Goal: Task Accomplishment & Management: Manage account settings

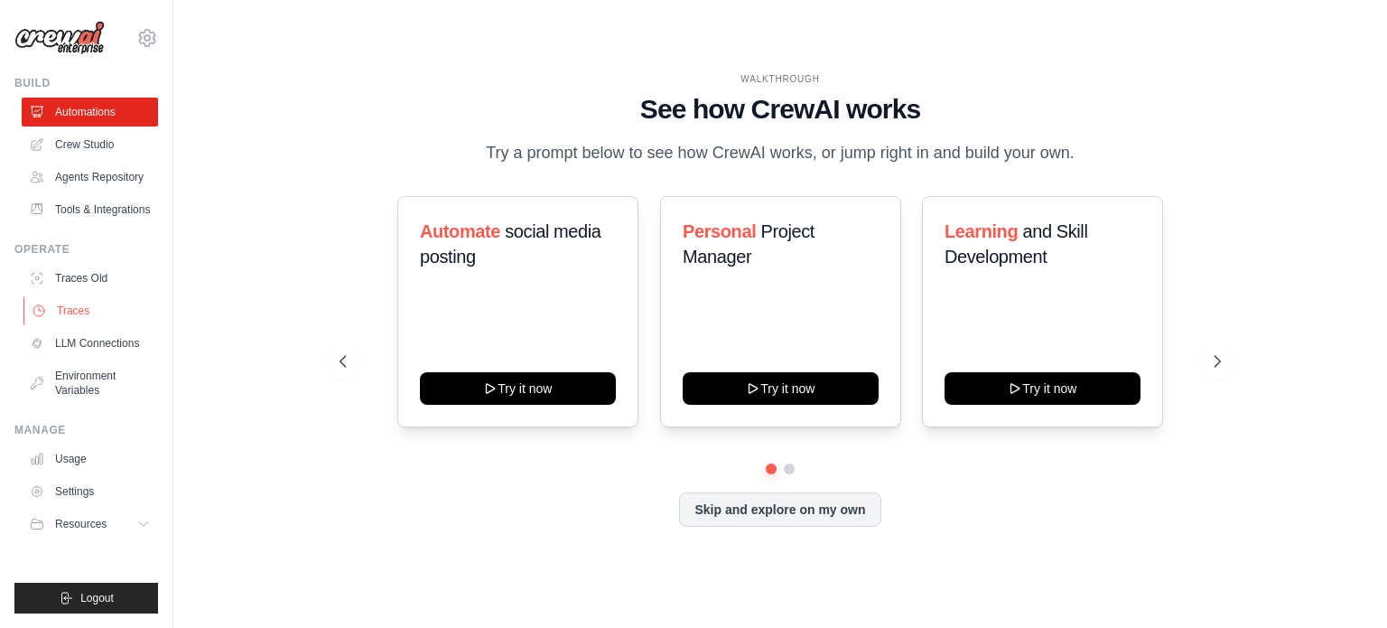
click at [64, 307] on link "Traces" at bounding box center [91, 310] width 136 height 29
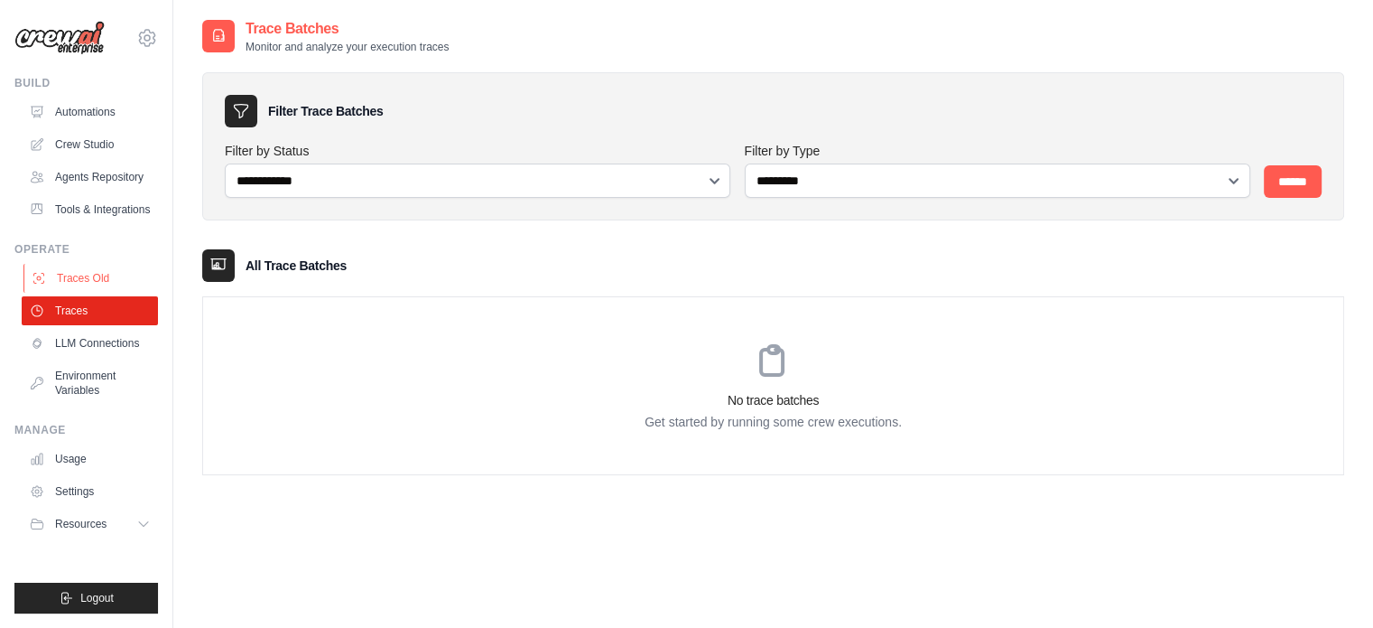
click at [68, 269] on link "Traces Old" at bounding box center [91, 278] width 136 height 29
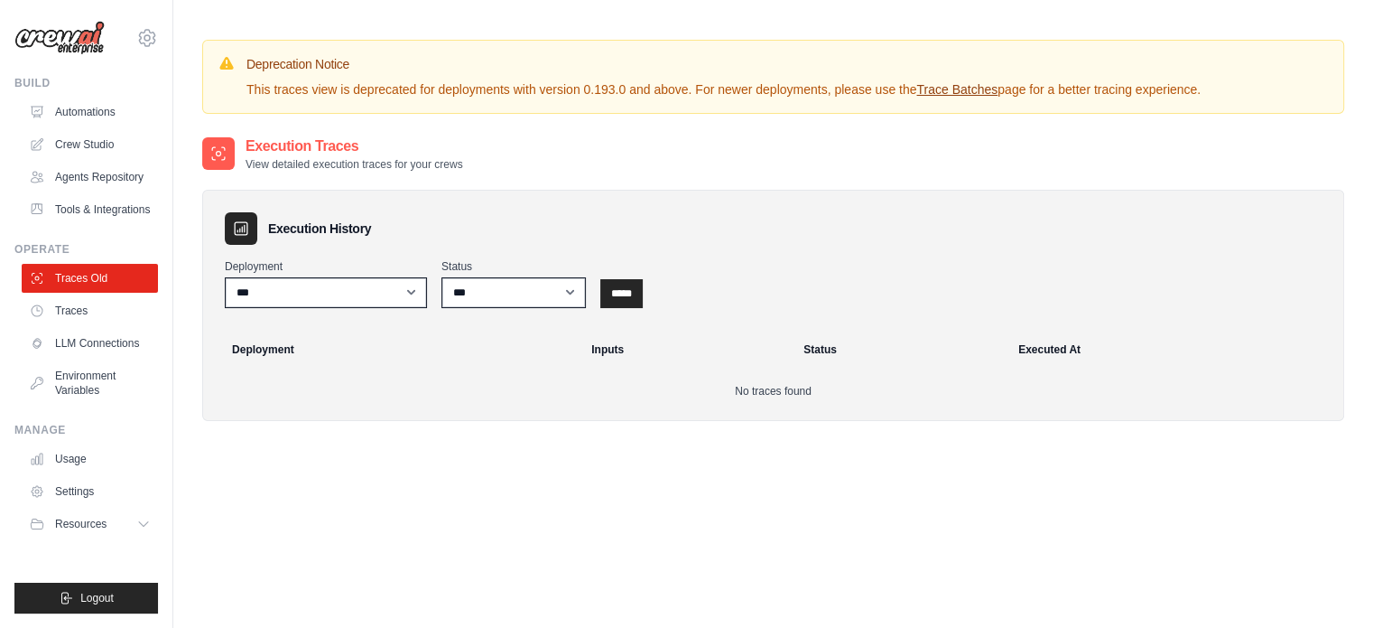
scroll to position [153, 0]
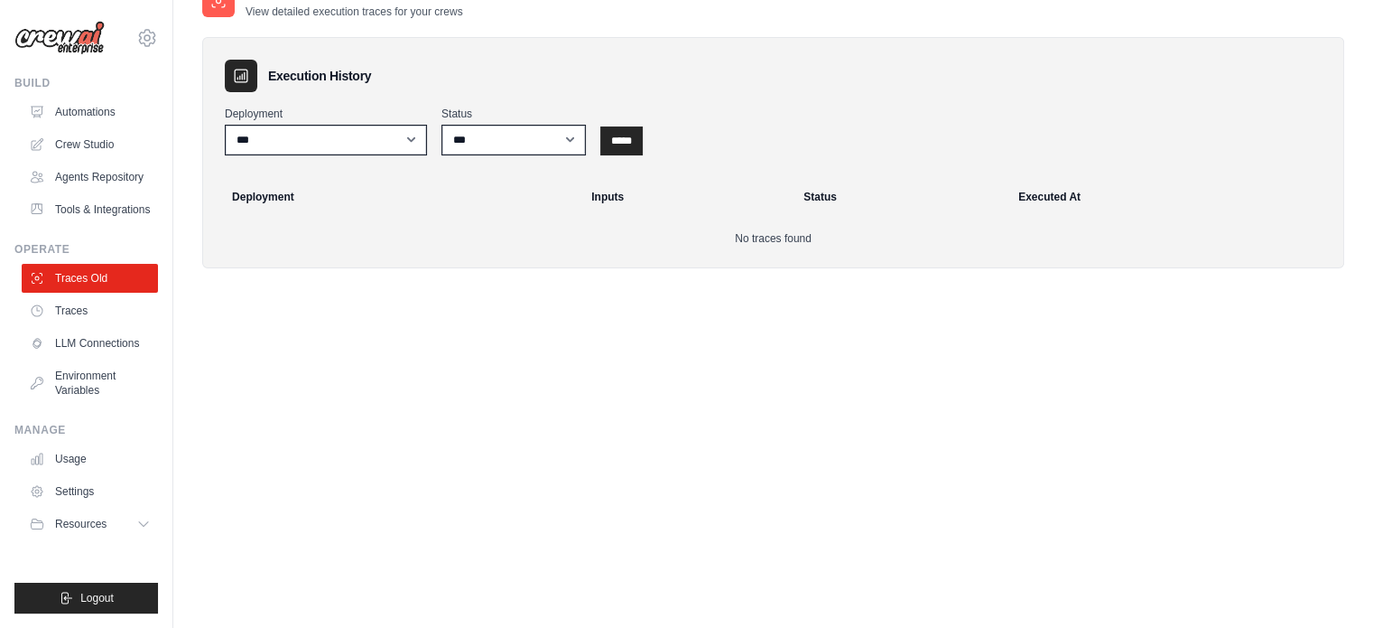
click at [154, 26] on div "html78910@gmail.com Settings" at bounding box center [86, 29] width 144 height 58
click at [150, 36] on icon at bounding box center [146, 37] width 5 height 5
click at [147, 149] on link "Crew Studio" at bounding box center [91, 144] width 136 height 29
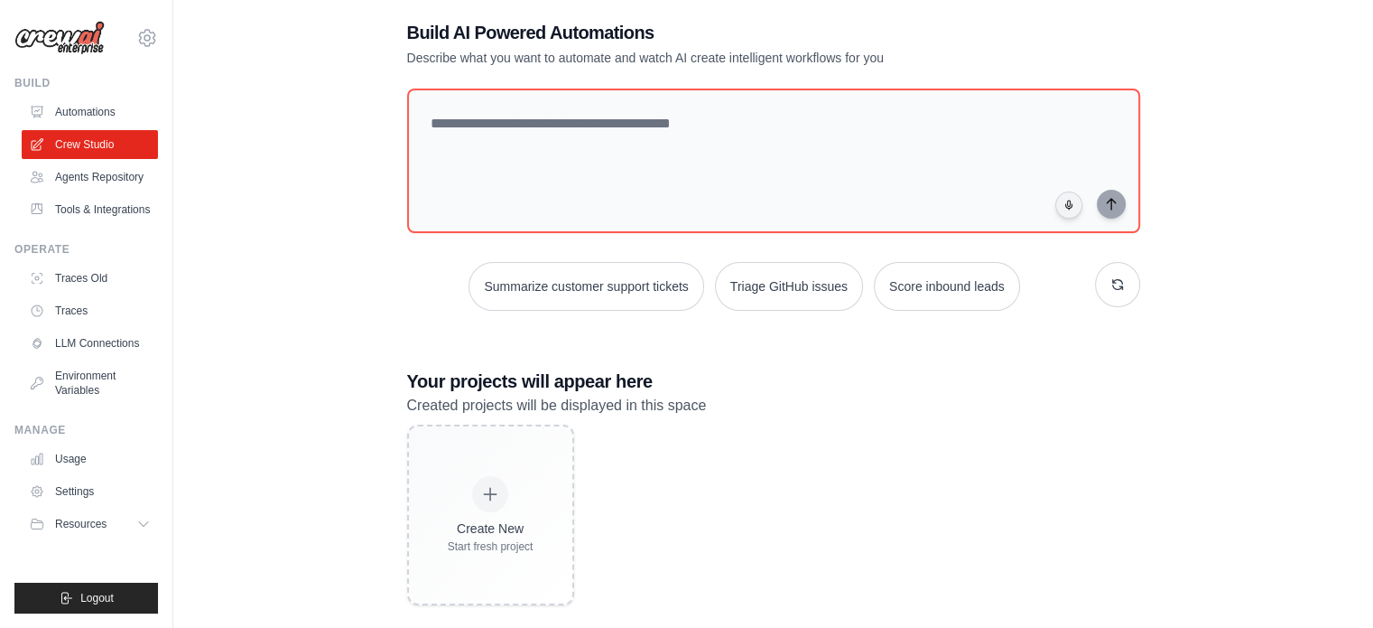
scroll to position [51, 0]
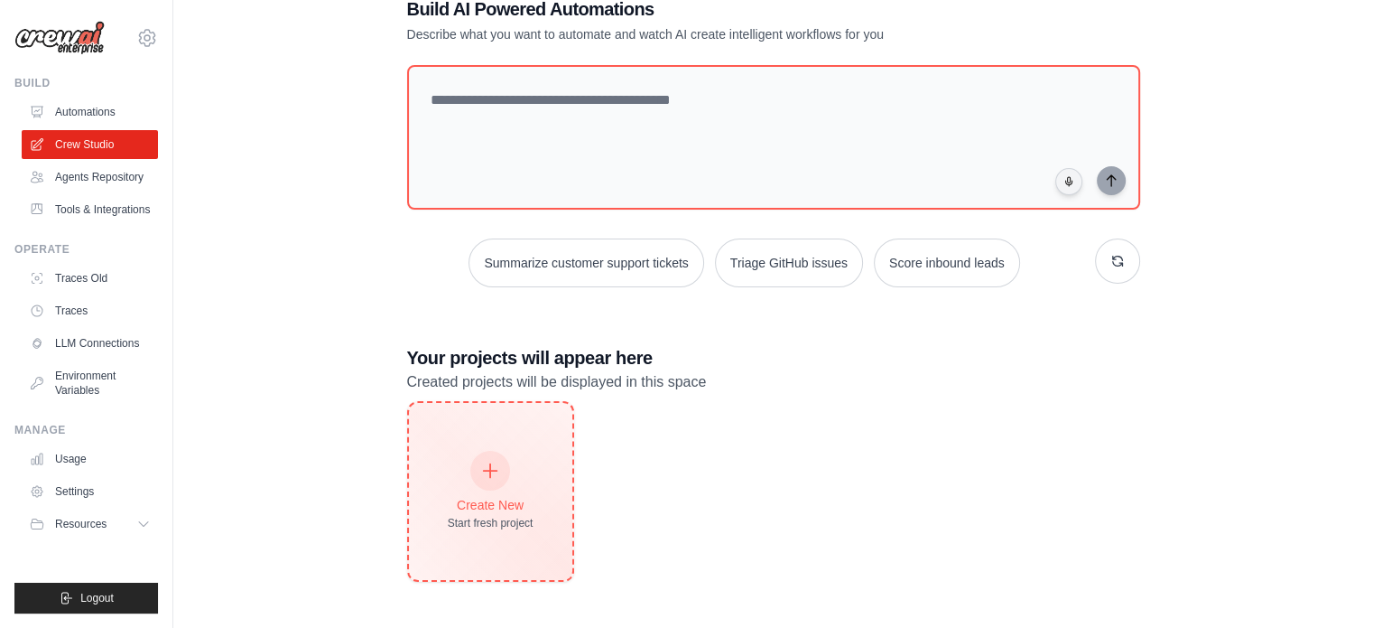
click at [487, 492] on div "Create New Start fresh project" at bounding box center [491, 491] width 86 height 78
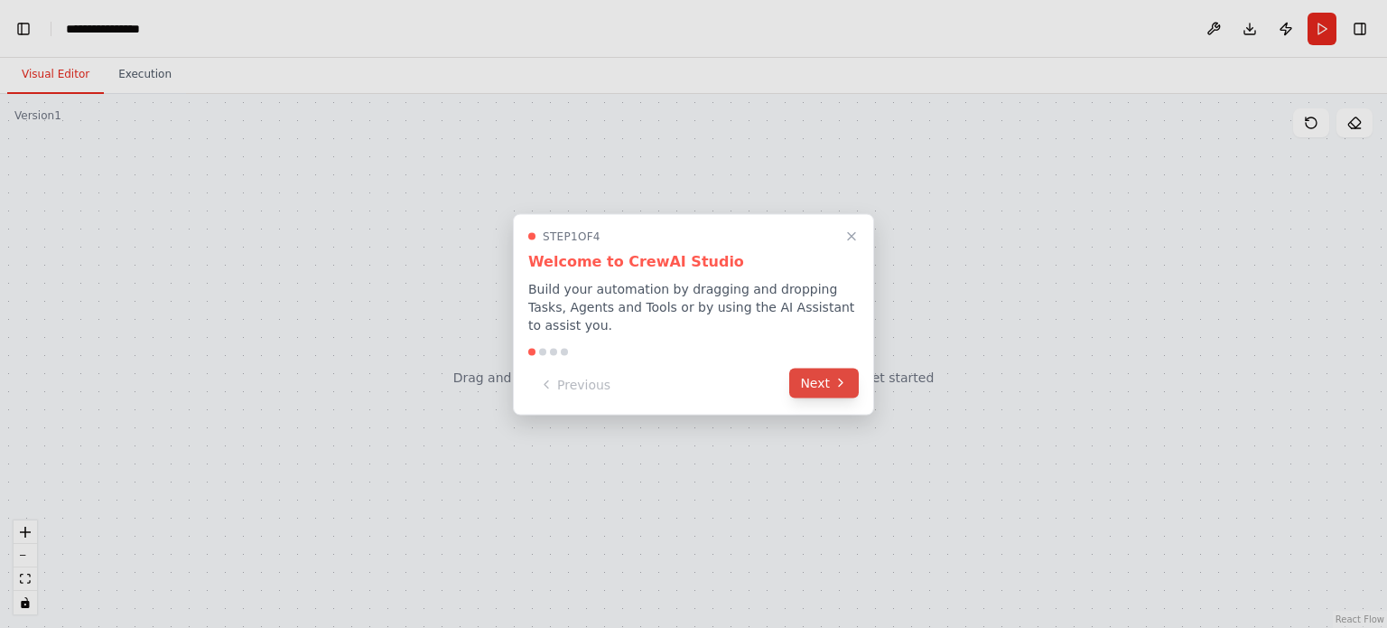
scroll to position [795, 0]
click at [846, 376] on icon at bounding box center [840, 383] width 14 height 14
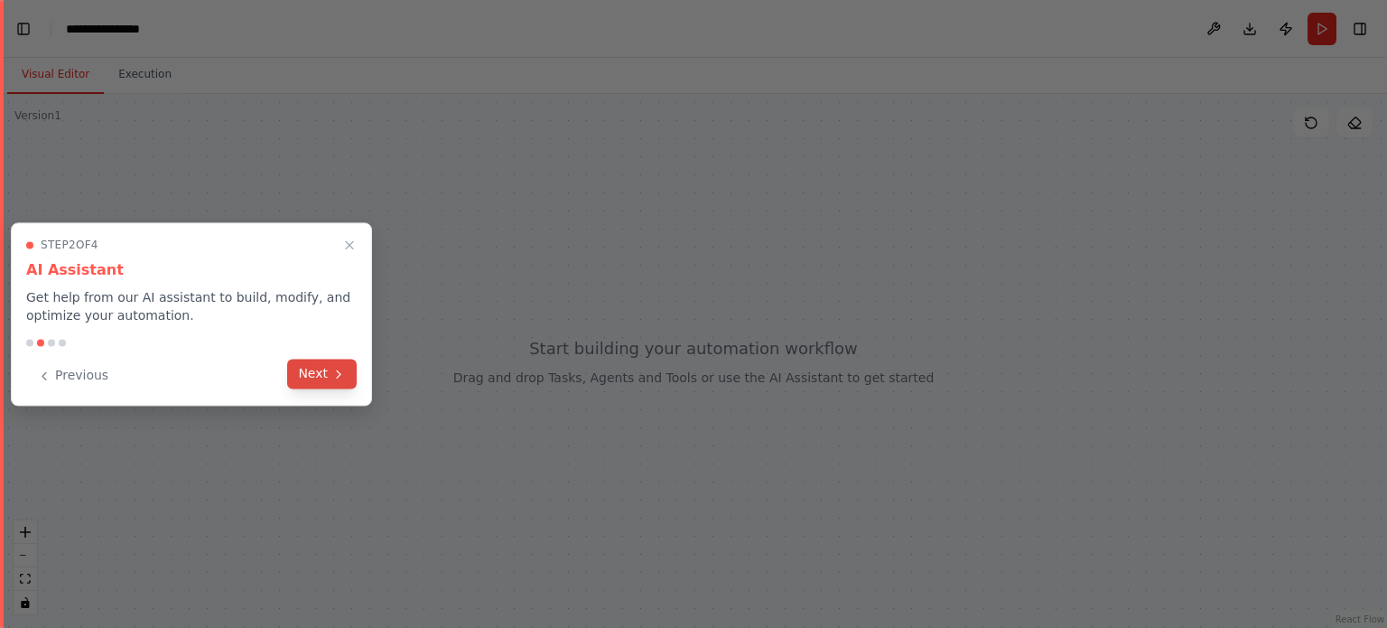
click at [321, 372] on button "Next" at bounding box center [322, 373] width 70 height 30
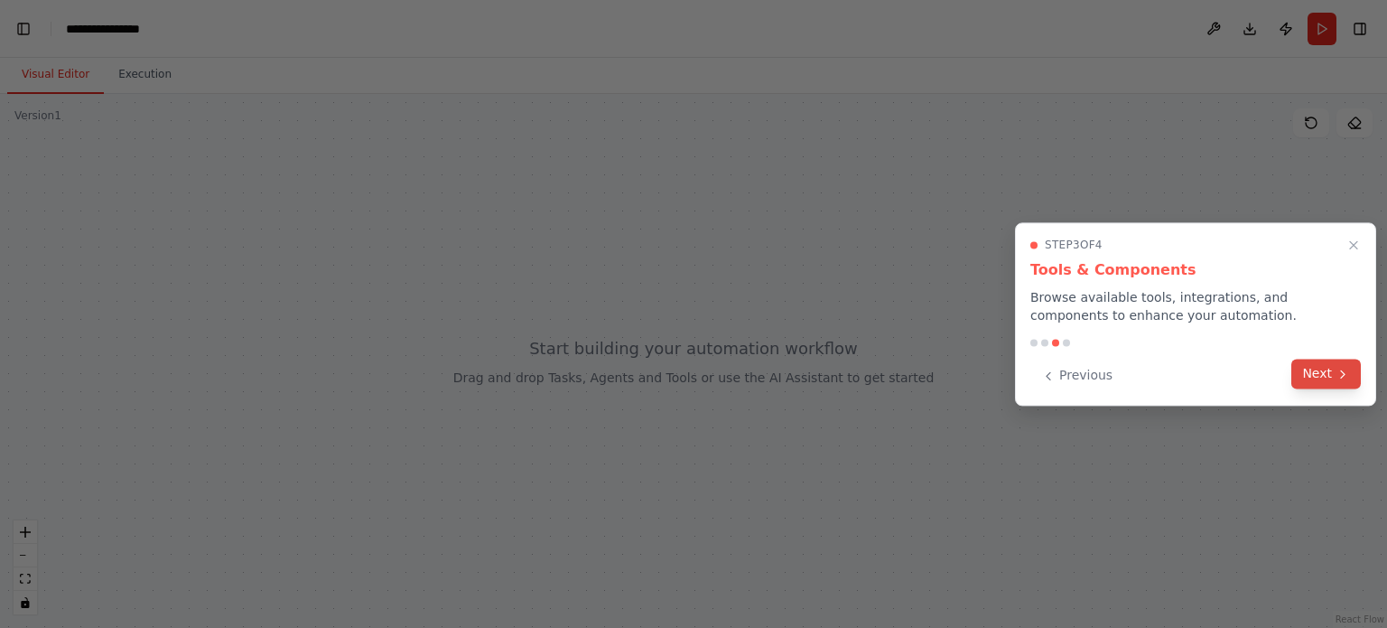
click at [1346, 372] on icon at bounding box center [1343, 374] width 14 height 14
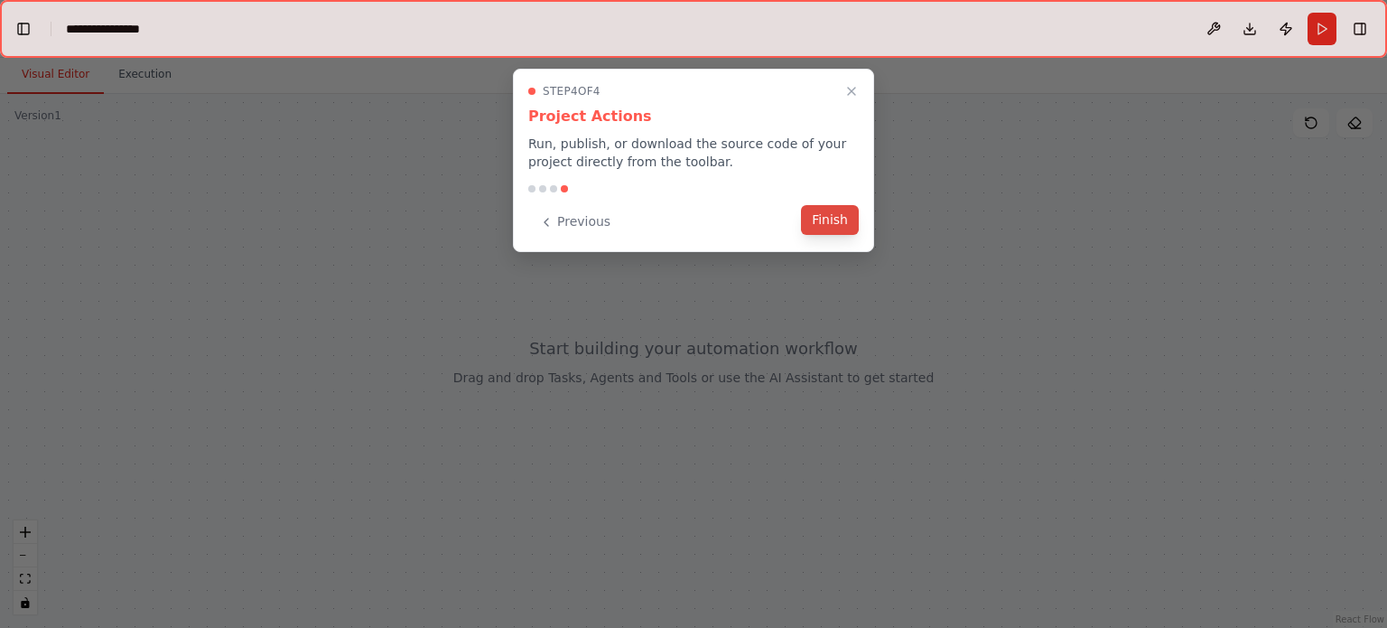
click at [828, 219] on button "Finish" at bounding box center [830, 220] width 58 height 30
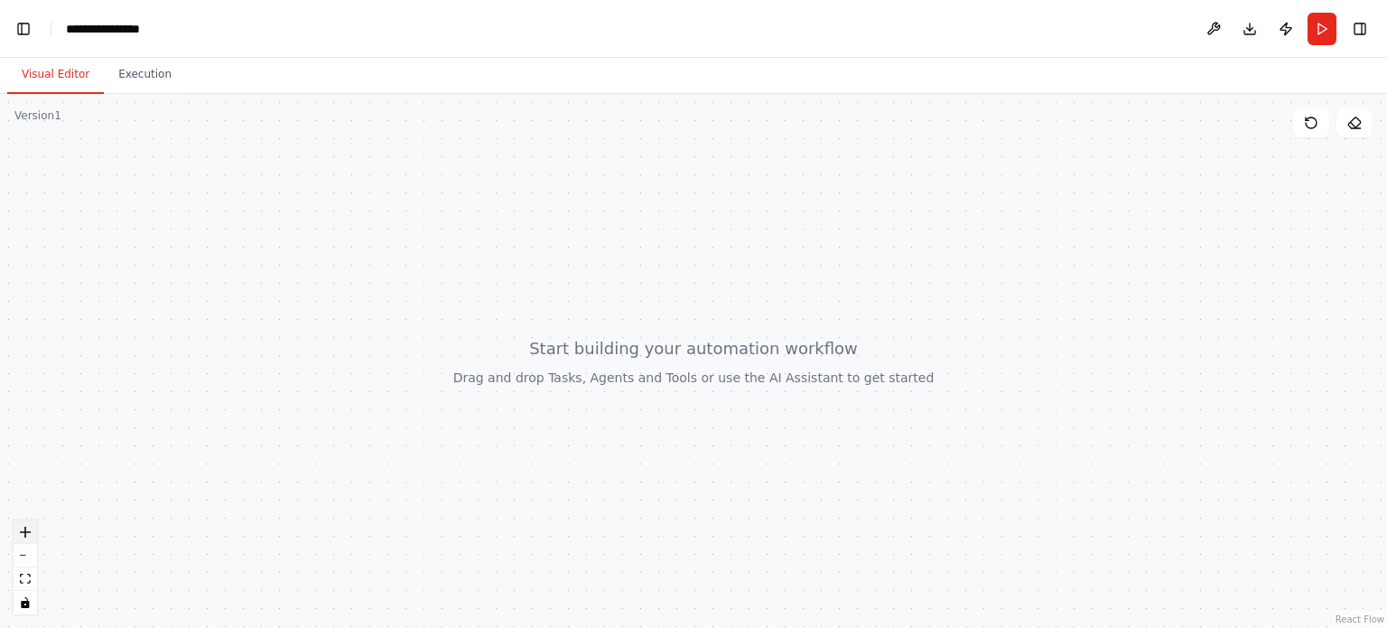
click at [29, 536] on icon "zoom in" at bounding box center [25, 531] width 11 height 11
click at [401, 331] on div at bounding box center [693, 361] width 1387 height 534
drag, startPoint x: 401, startPoint y: 331, endPoint x: 521, endPoint y: 358, distance: 123.1
click at [521, 358] on div at bounding box center [693, 361] width 1387 height 534
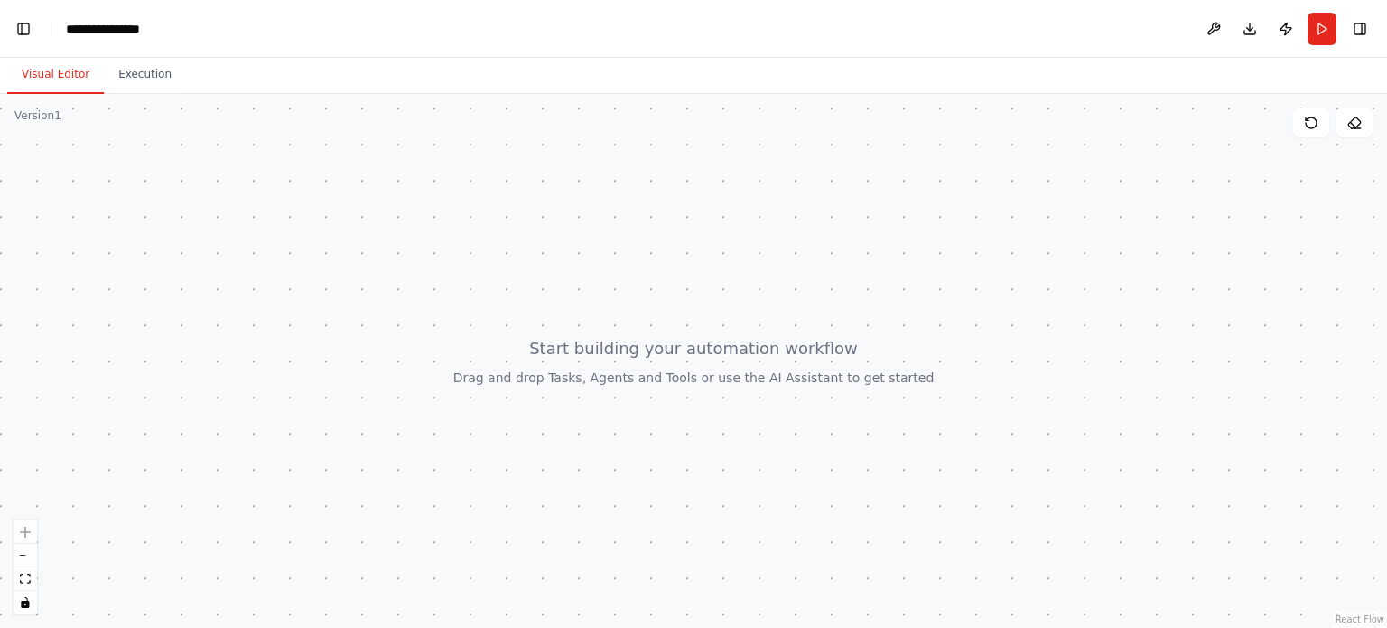
click at [507, 318] on div at bounding box center [693, 361] width 1387 height 534
click at [1355, 32] on button "Toggle Right Sidebar" at bounding box center [1359, 28] width 25 height 25
click at [1213, 22] on button at bounding box center [1213, 29] width 29 height 33
click at [1213, 22] on div at bounding box center [1213, 29] width 29 height 33
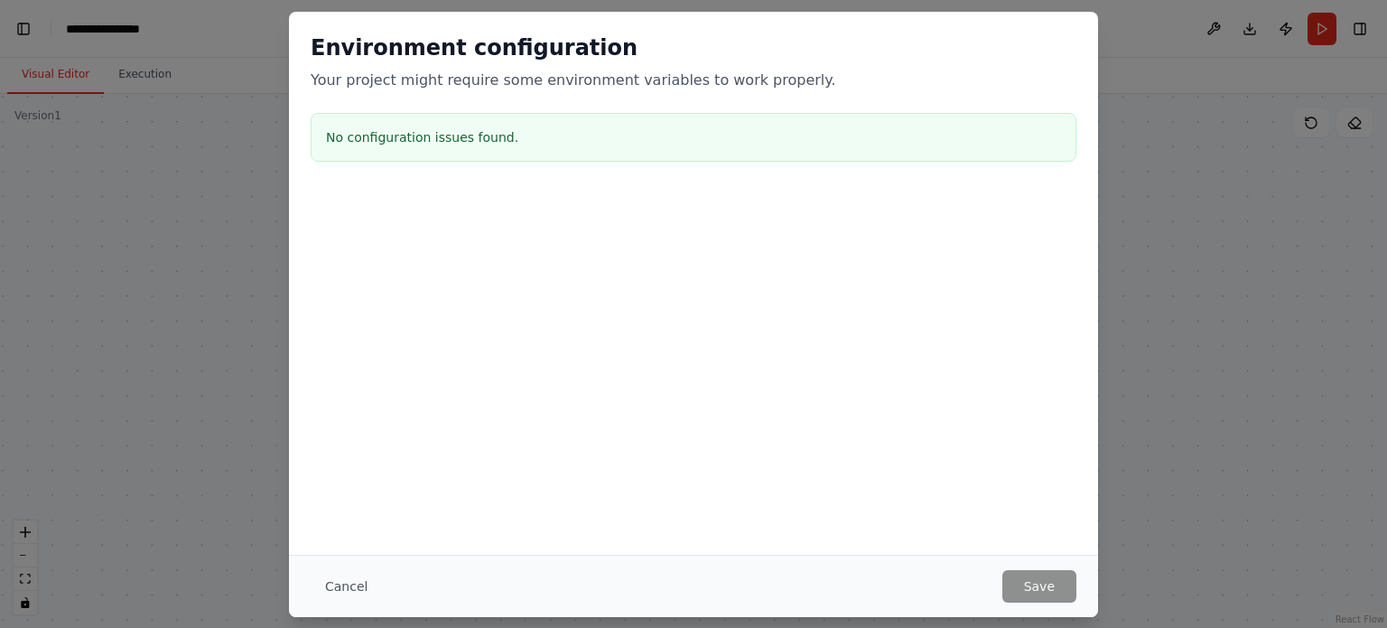
click at [202, 232] on div "Environment configuration Your project might require some environment variables…" at bounding box center [693, 314] width 1387 height 628
click at [1204, 184] on div "Environment configuration Your project might require some environment variables…" at bounding box center [693, 314] width 1387 height 628
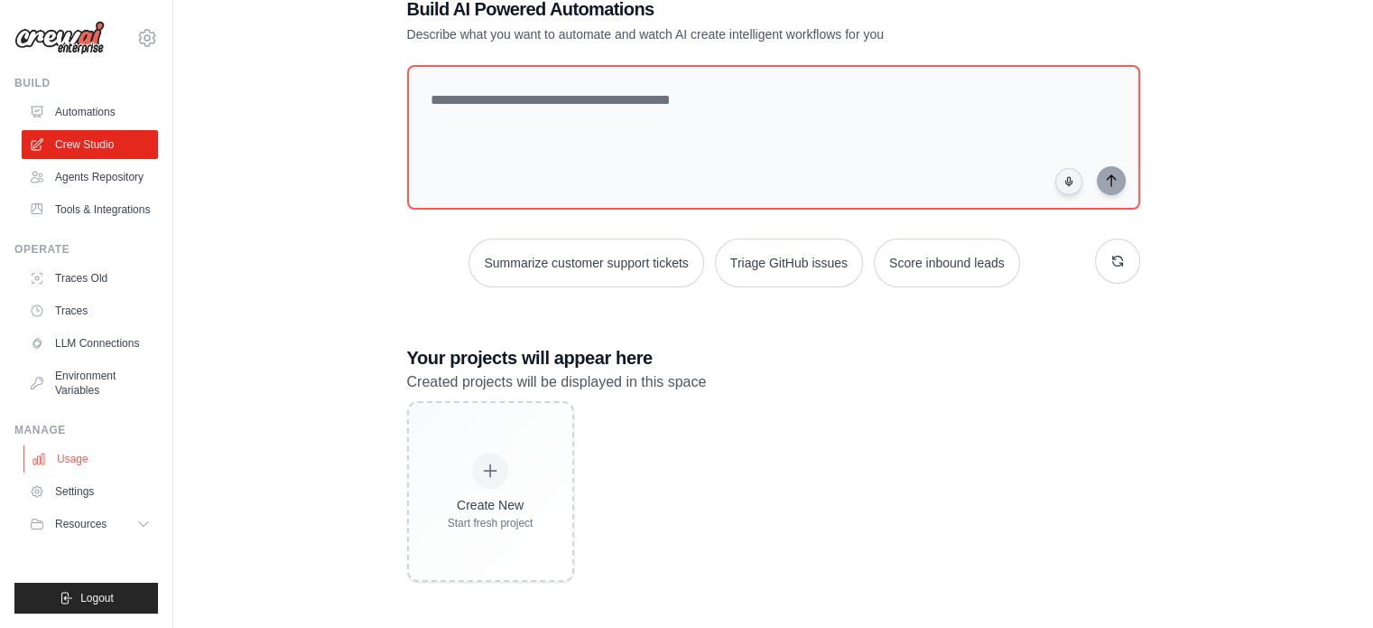
click at [79, 464] on link "Usage" at bounding box center [91, 458] width 136 height 29
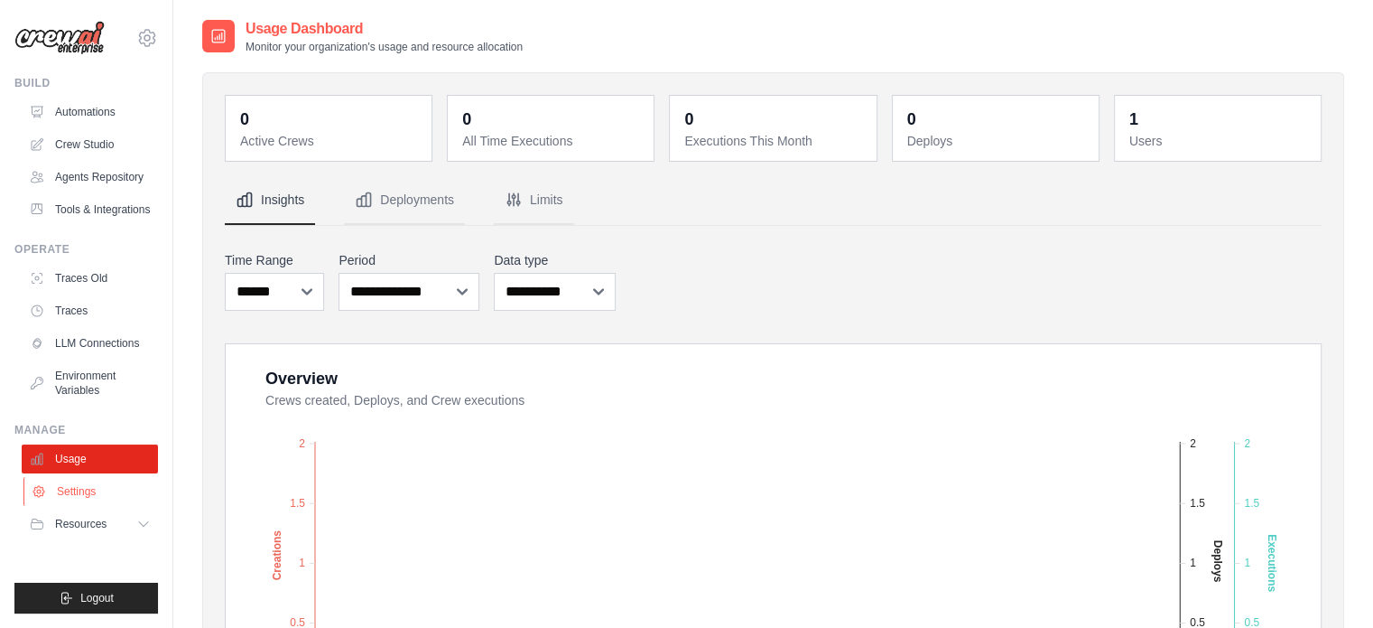
click at [49, 496] on link "Settings" at bounding box center [91, 491] width 136 height 29
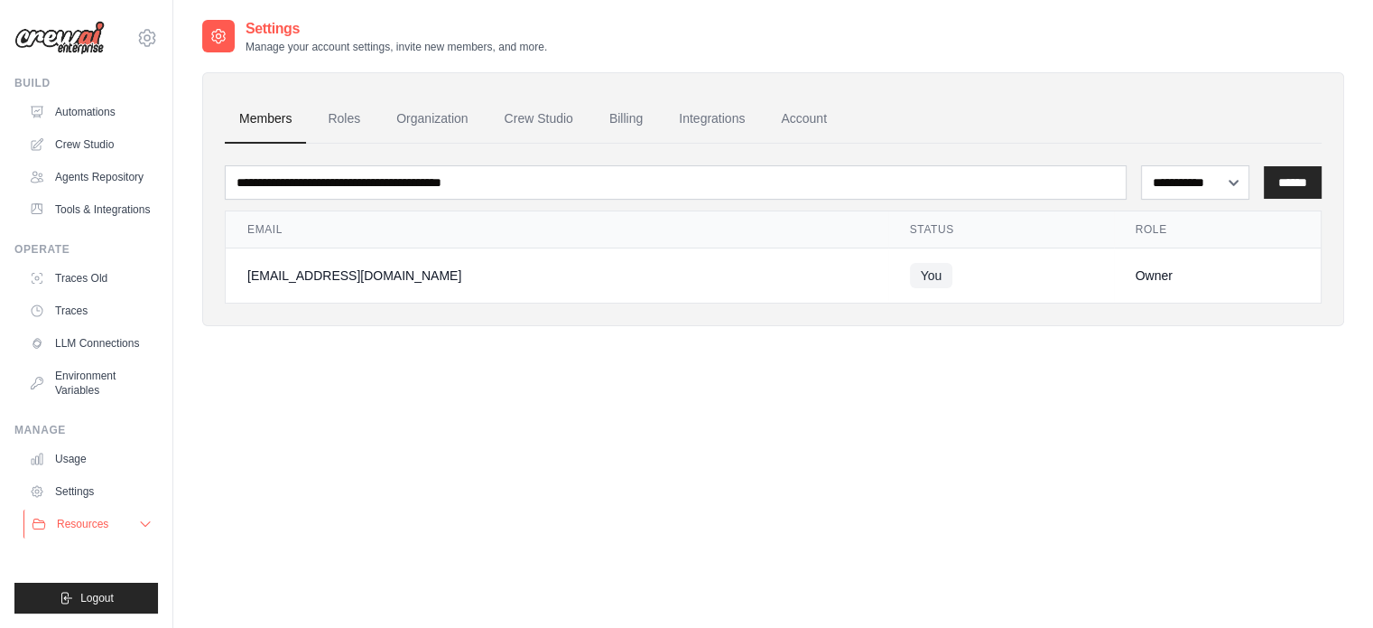
click at [72, 519] on span "Resources" at bounding box center [82, 524] width 51 height 14
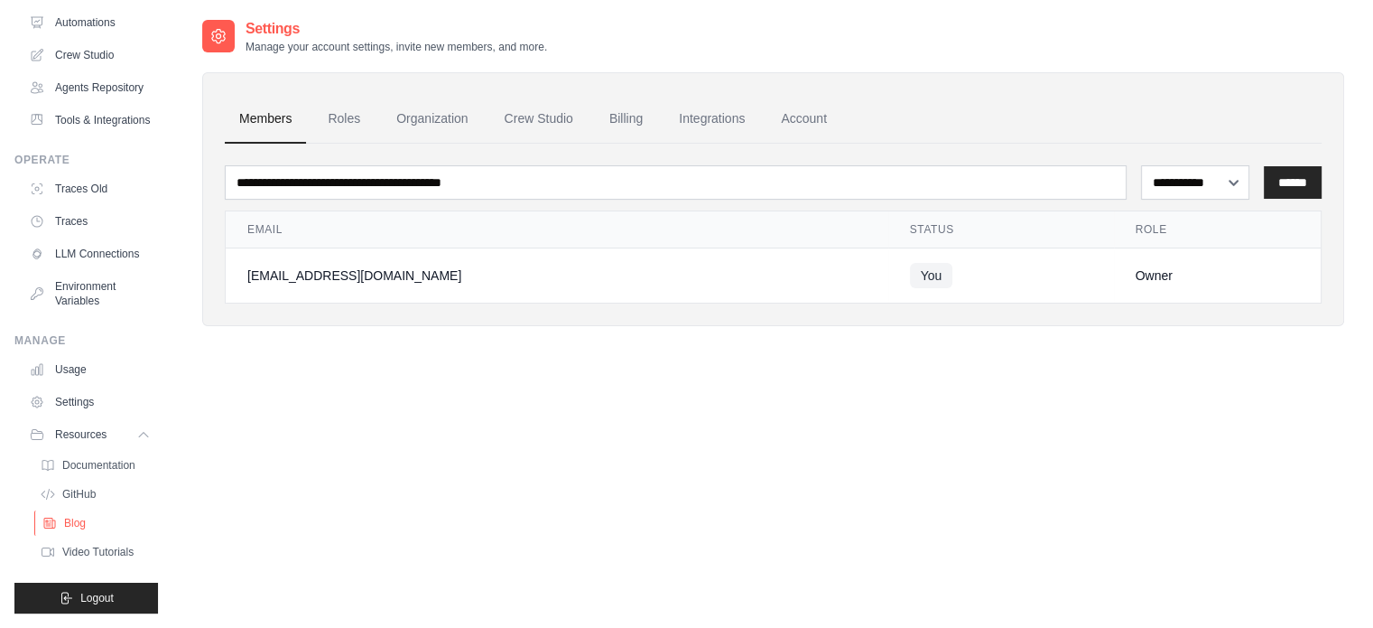
click at [79, 535] on link "Blog" at bounding box center [97, 522] width 126 height 25
click at [51, 207] on link "Traces" at bounding box center [91, 221] width 136 height 29
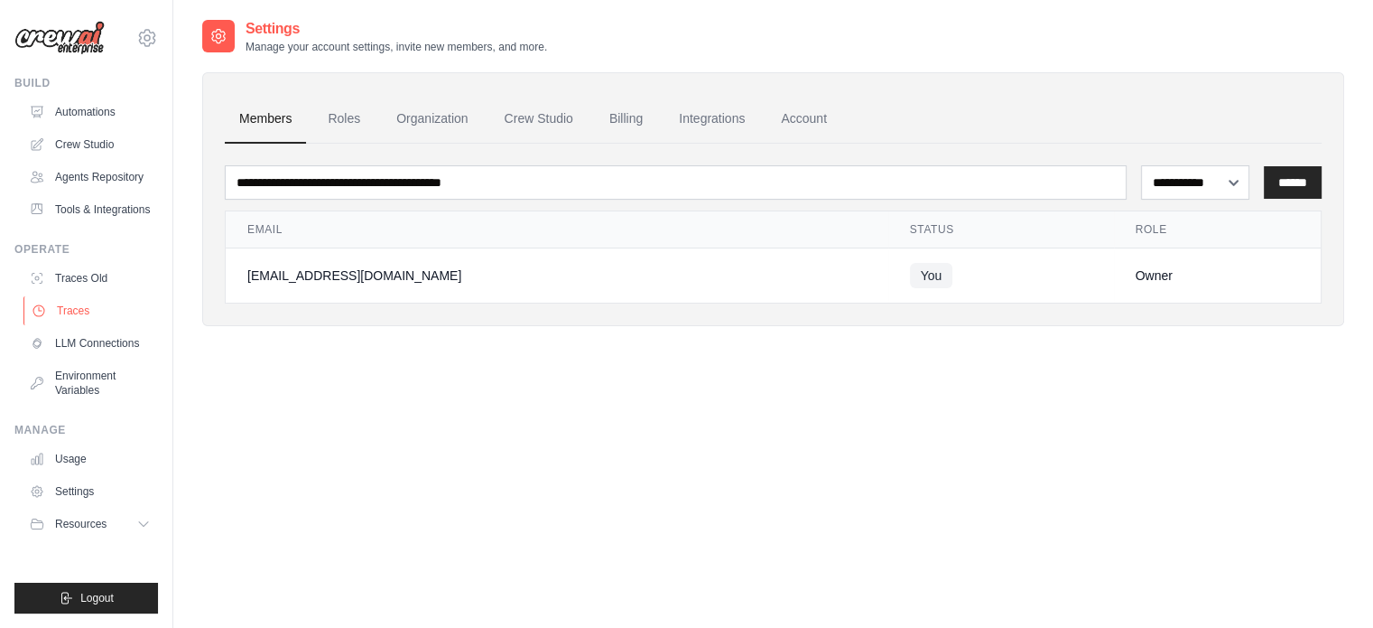
scroll to position [0, 0]
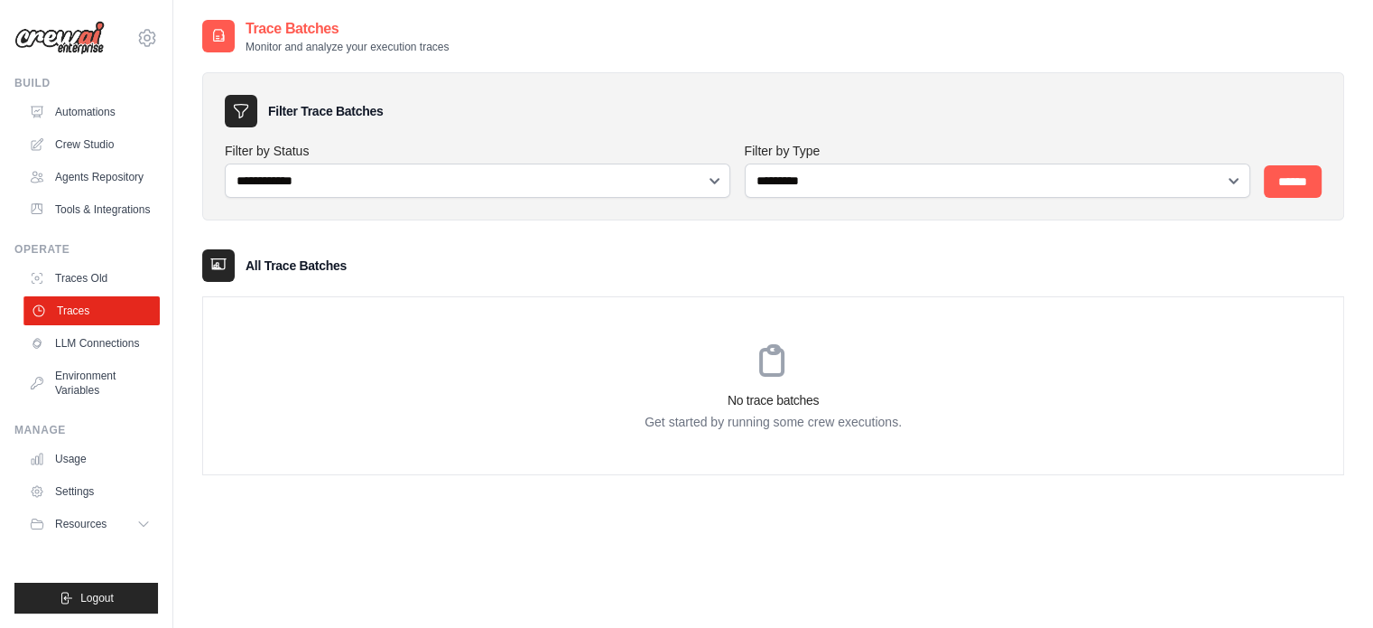
click at [94, 304] on link "Traces" at bounding box center [91, 310] width 136 height 29
click at [80, 346] on link "LLM Connections" at bounding box center [91, 343] width 136 height 29
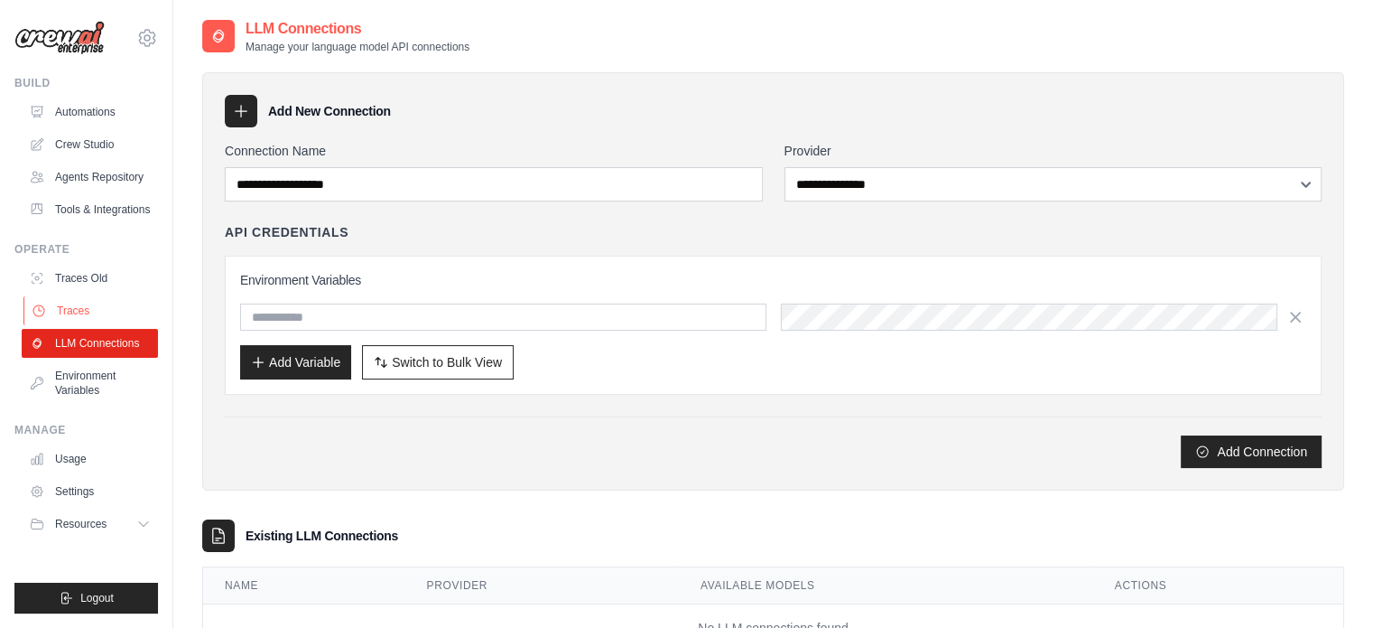
click at [69, 317] on link "Traces" at bounding box center [91, 310] width 136 height 29
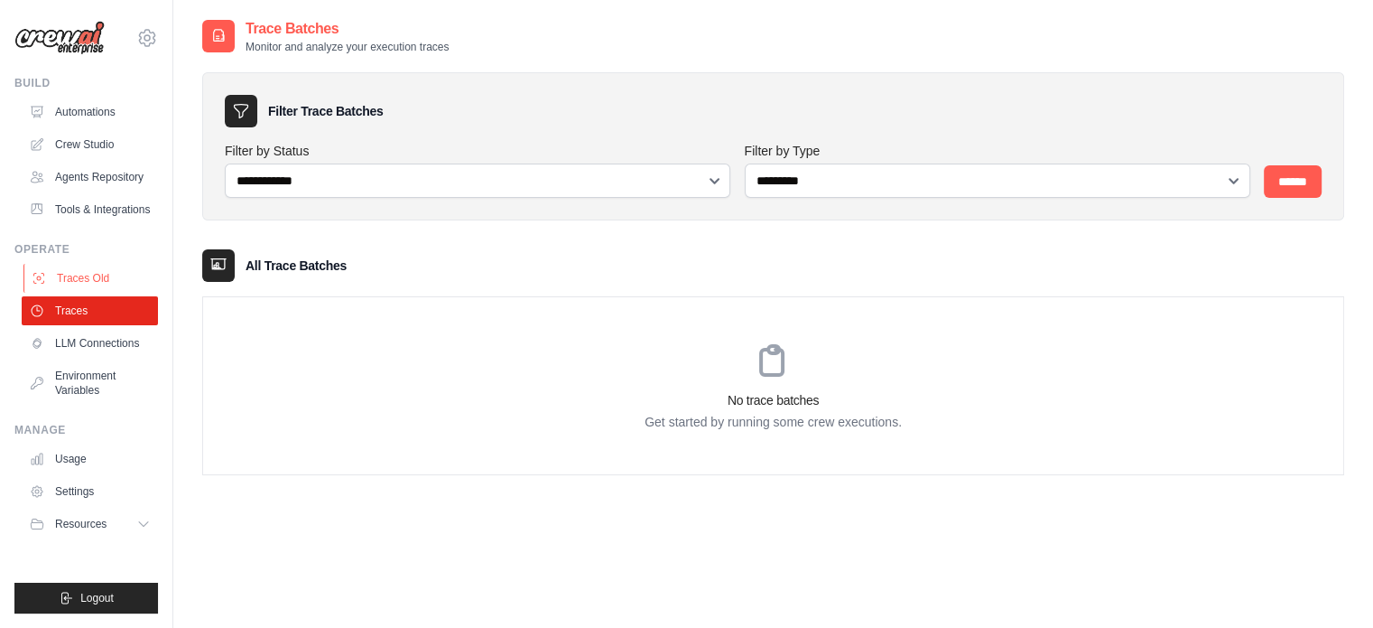
click at [72, 281] on link "Traces Old" at bounding box center [91, 278] width 136 height 29
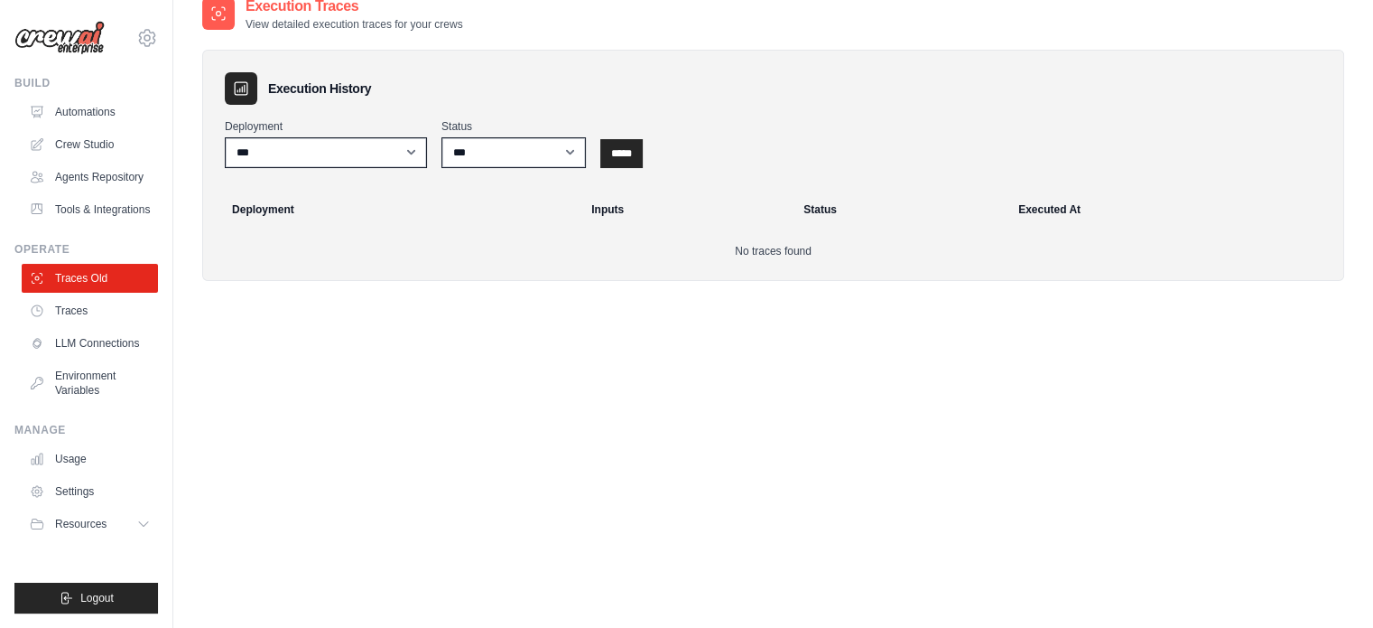
scroll to position [153, 0]
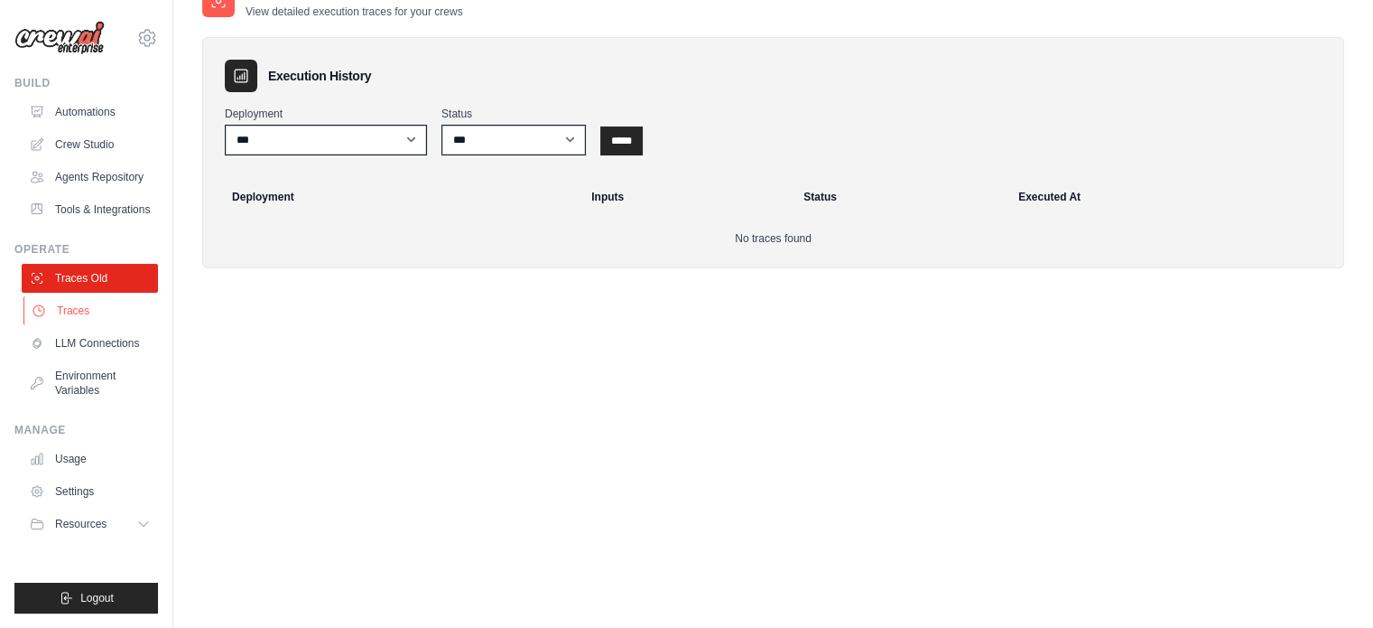
click at [76, 305] on link "Traces" at bounding box center [91, 310] width 136 height 29
click at [79, 310] on link "Traces" at bounding box center [91, 310] width 136 height 29
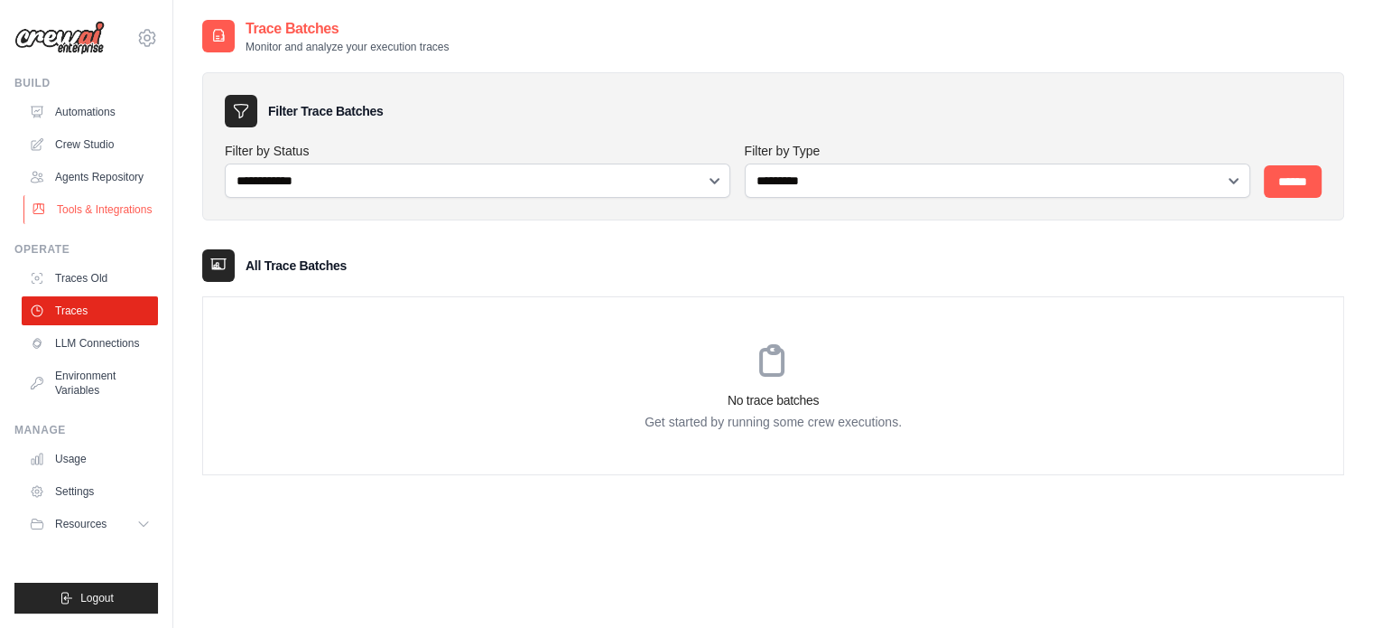
click at [126, 210] on link "Tools & Integrations" at bounding box center [91, 209] width 136 height 29
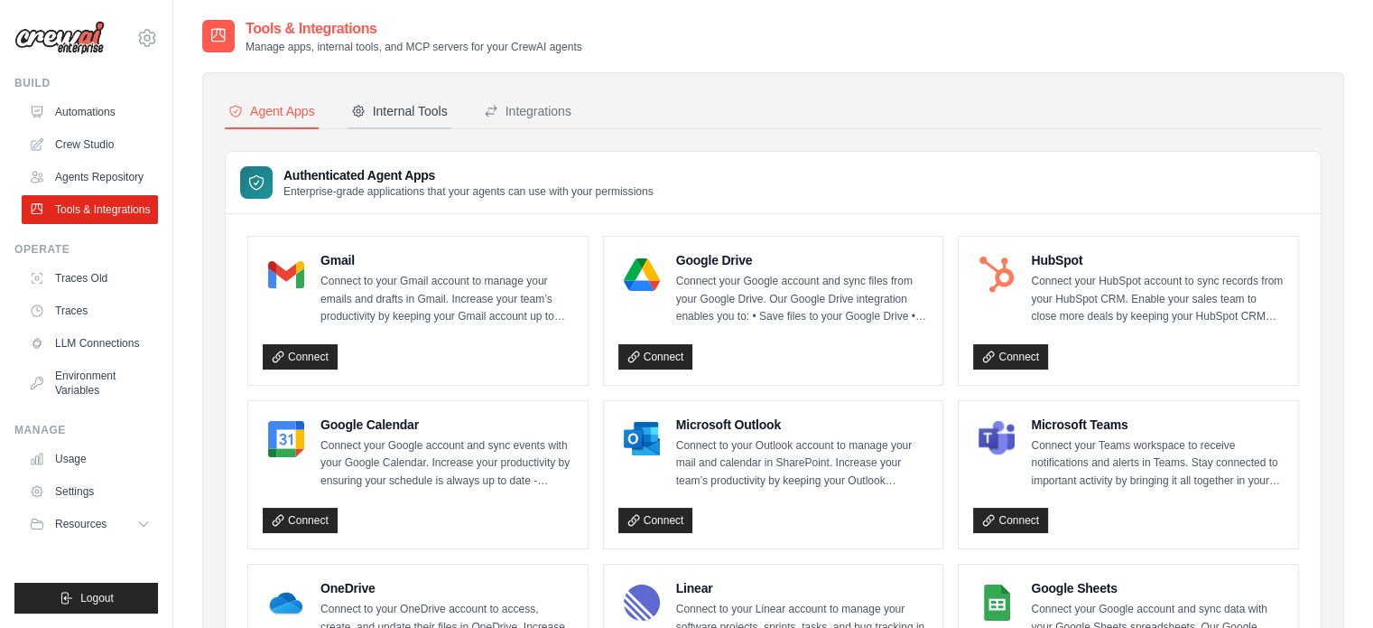
click at [379, 117] on div "Internal Tools" at bounding box center [399, 111] width 97 height 18
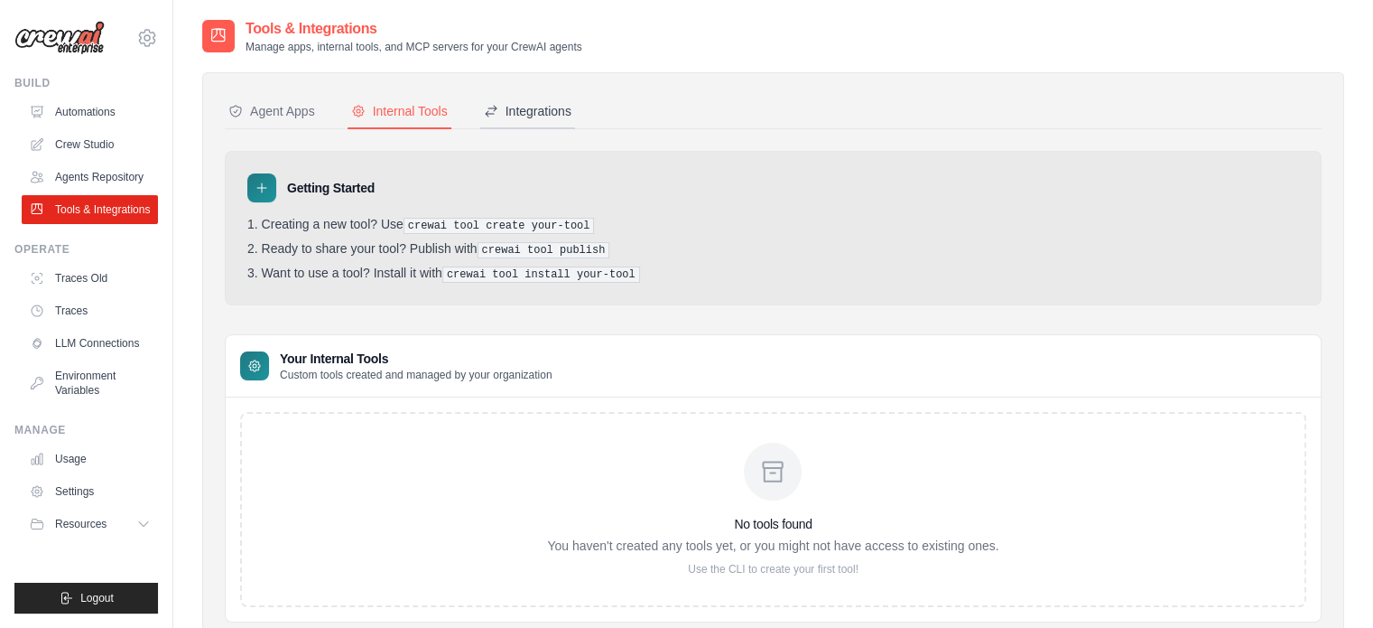
click at [549, 115] on div "Integrations" at bounding box center [528, 111] width 88 height 18
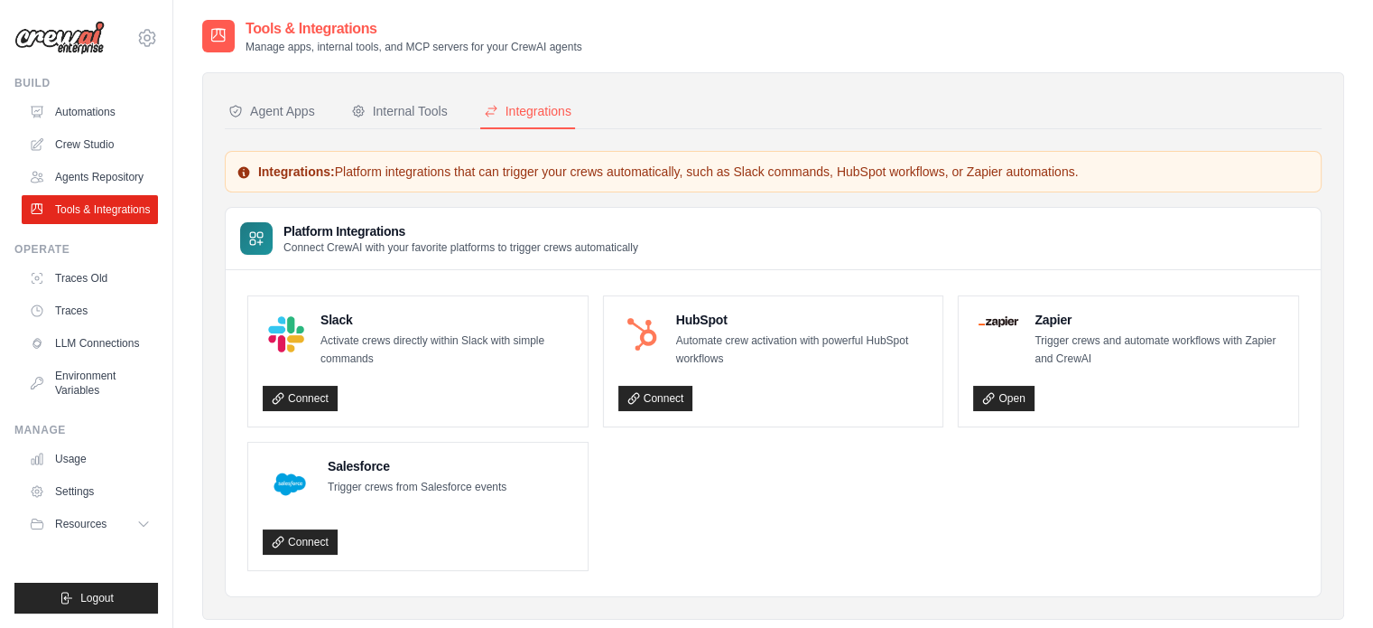
click at [480, 117] on button "Integrations" at bounding box center [527, 112] width 95 height 34
click at [436, 116] on div "Internal Tools" at bounding box center [399, 111] width 97 height 18
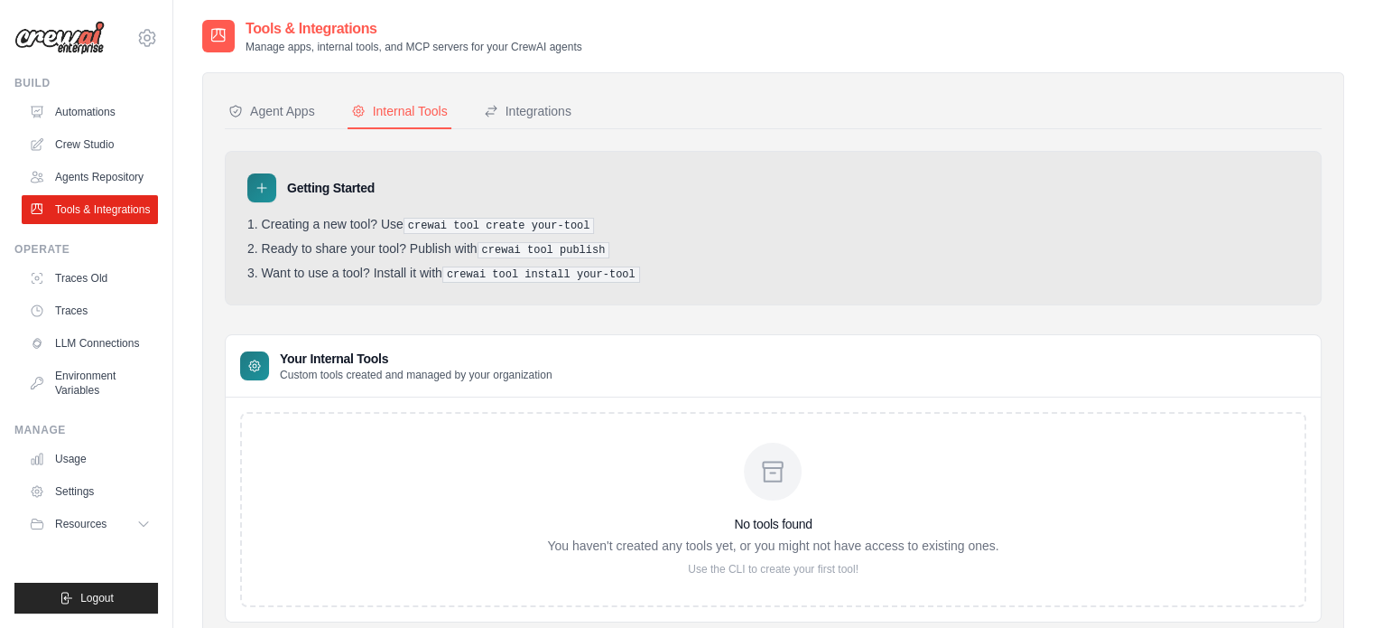
scroll to position [58, 0]
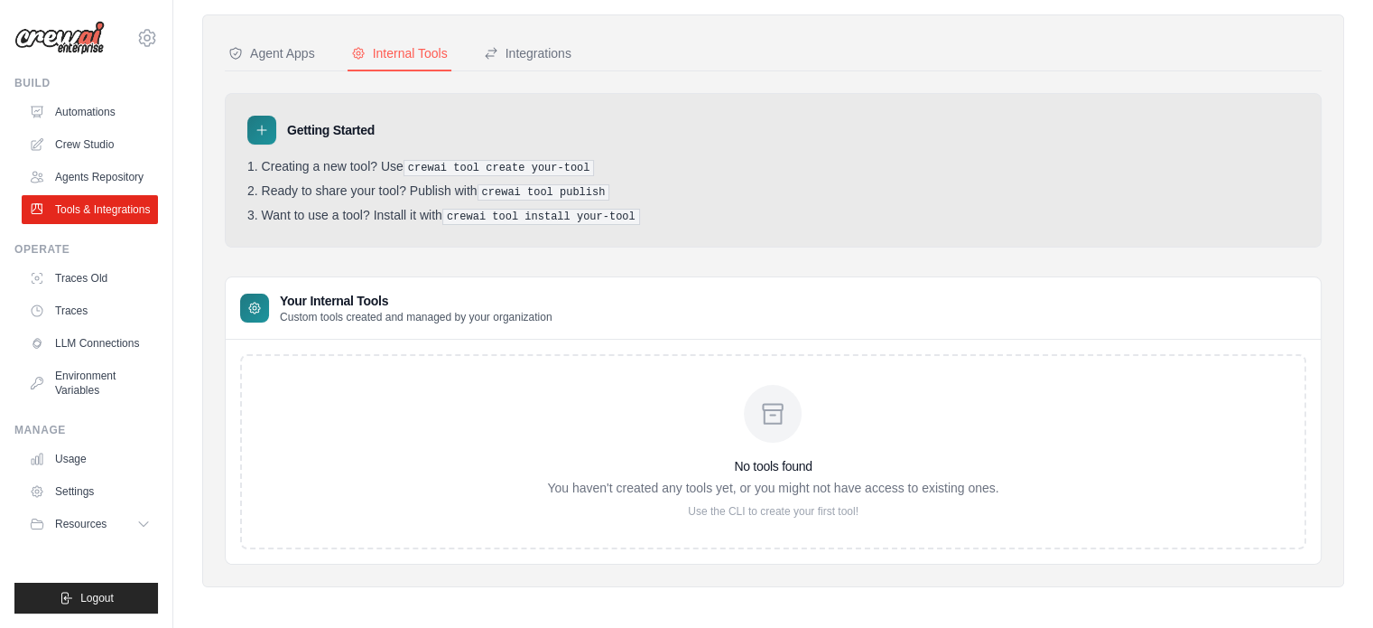
click at [765, 416] on icon at bounding box center [773, 413] width 19 height 19
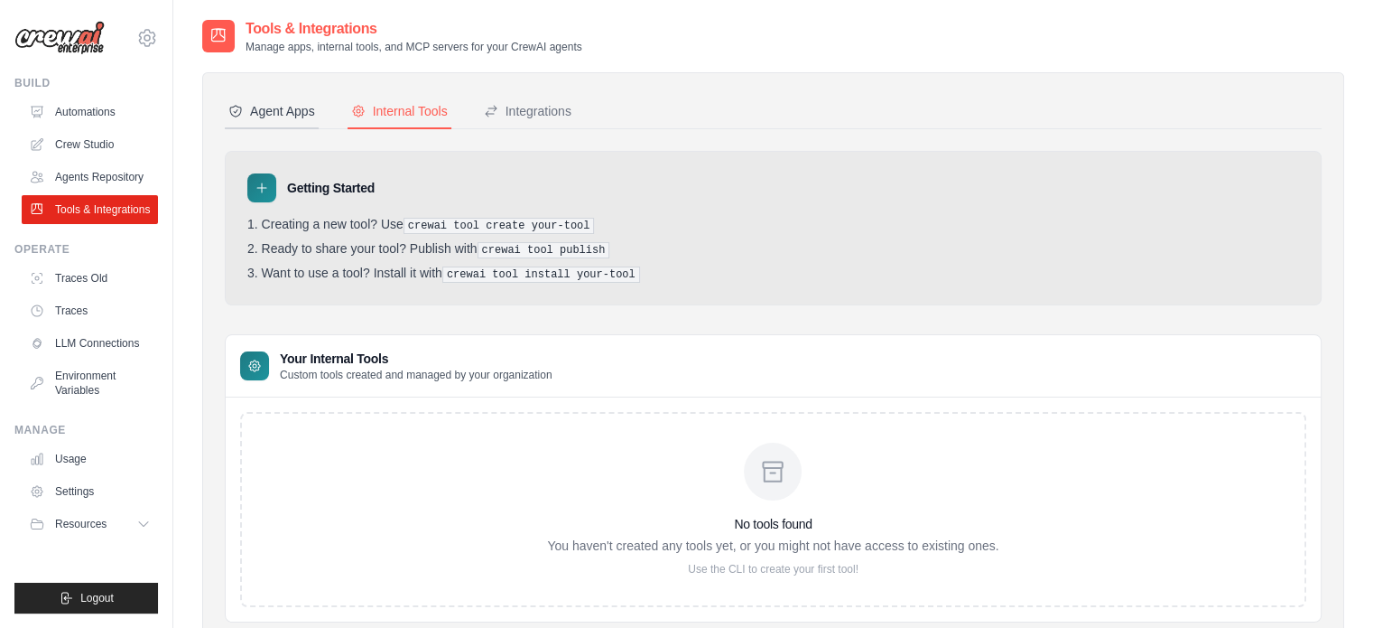
click at [284, 107] on div "Agent Apps" at bounding box center [271, 111] width 87 height 18
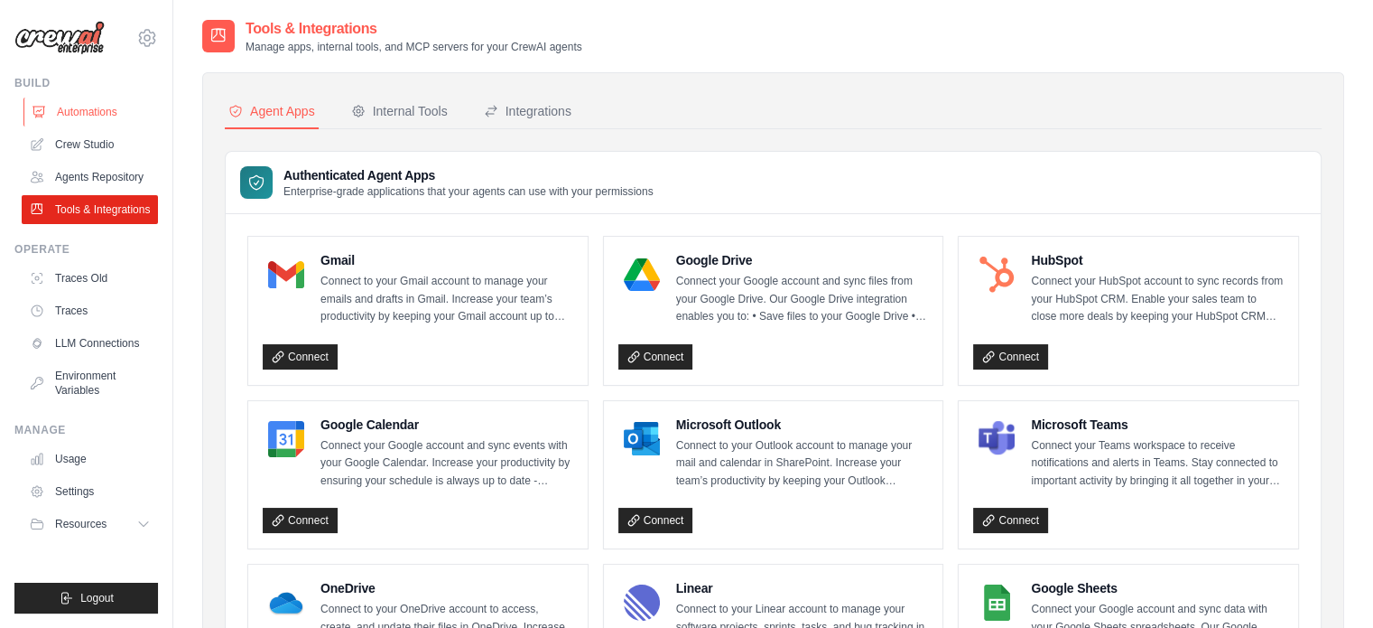
click at [98, 115] on link "Automations" at bounding box center [91, 112] width 136 height 29
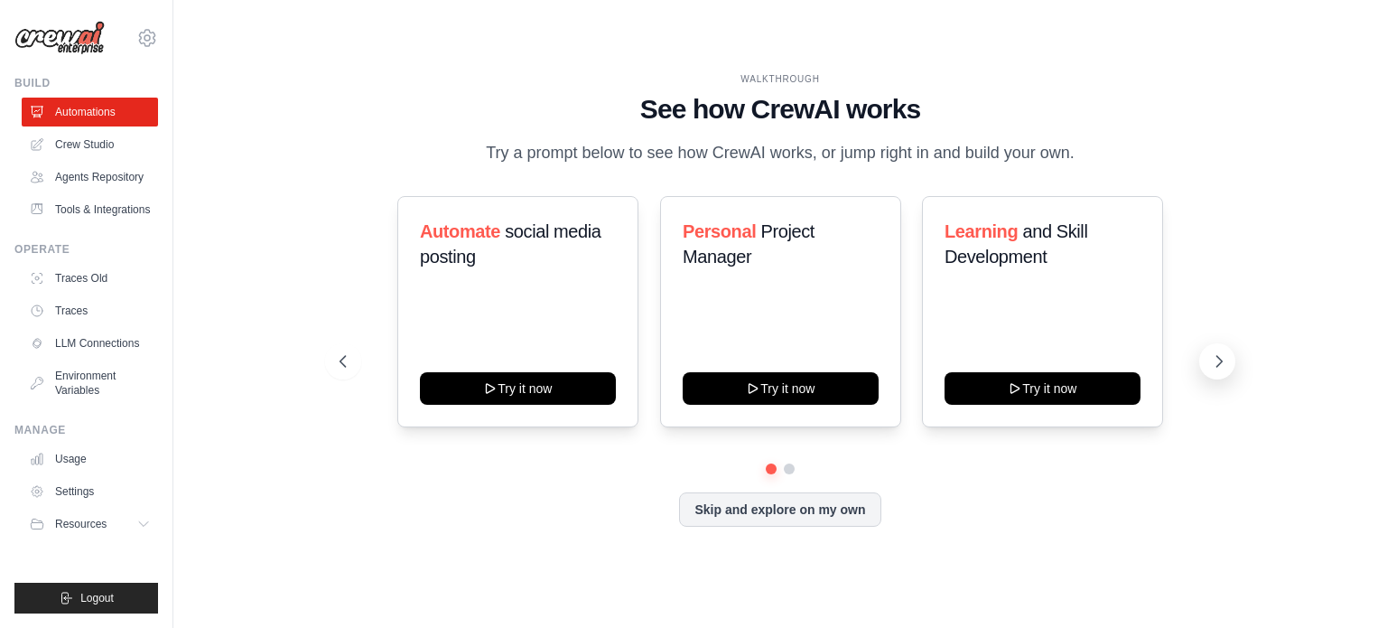
click at [1215, 364] on icon at bounding box center [1219, 361] width 18 height 18
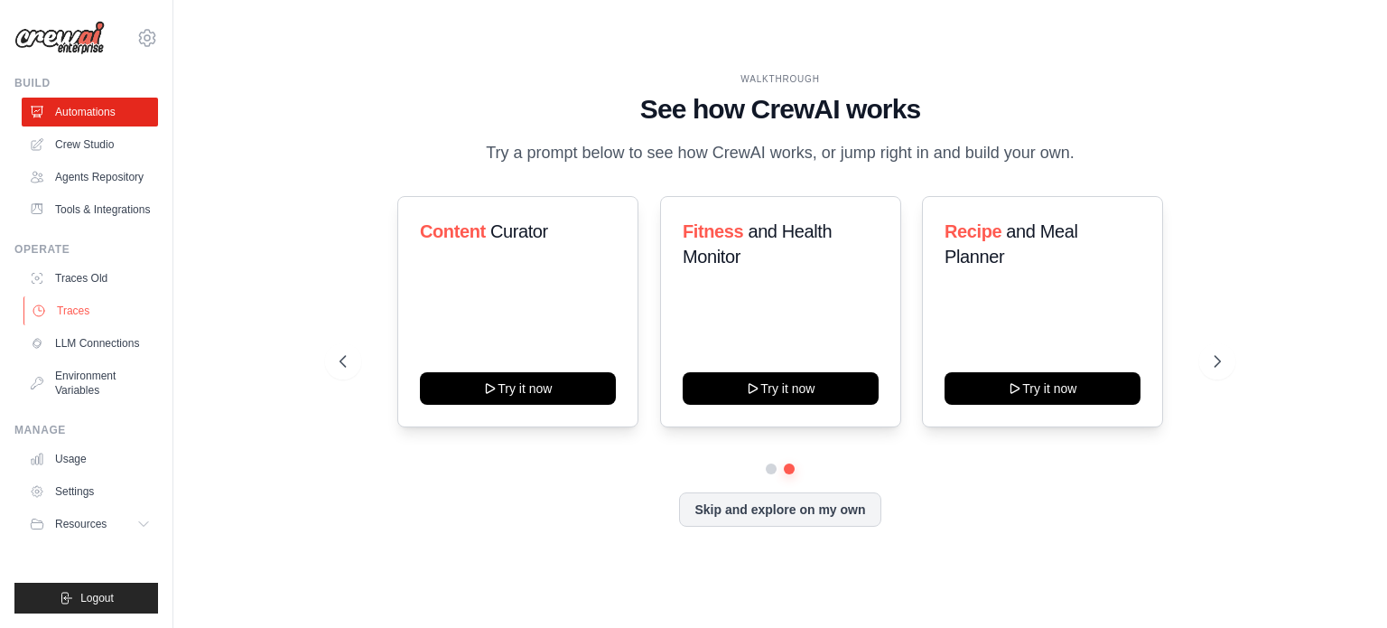
click at [61, 300] on link "Traces" at bounding box center [91, 310] width 136 height 29
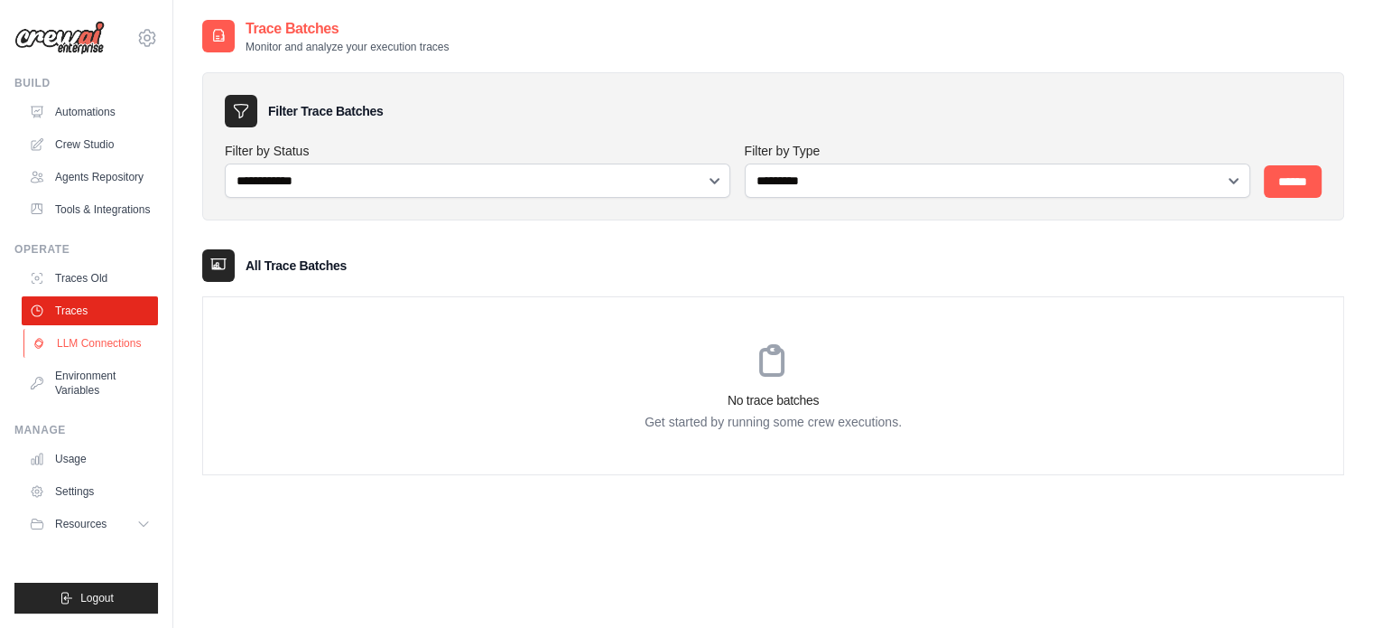
click at [71, 349] on link "LLM Connections" at bounding box center [91, 343] width 136 height 29
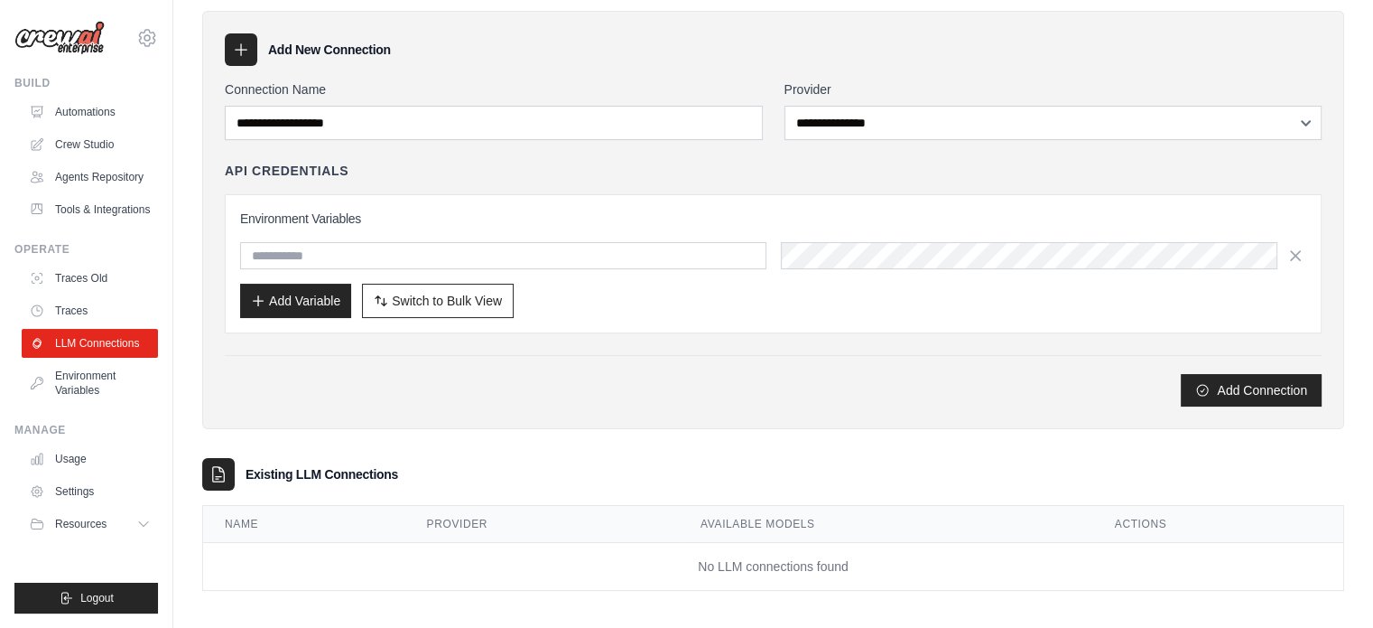
scroll to position [60, 0]
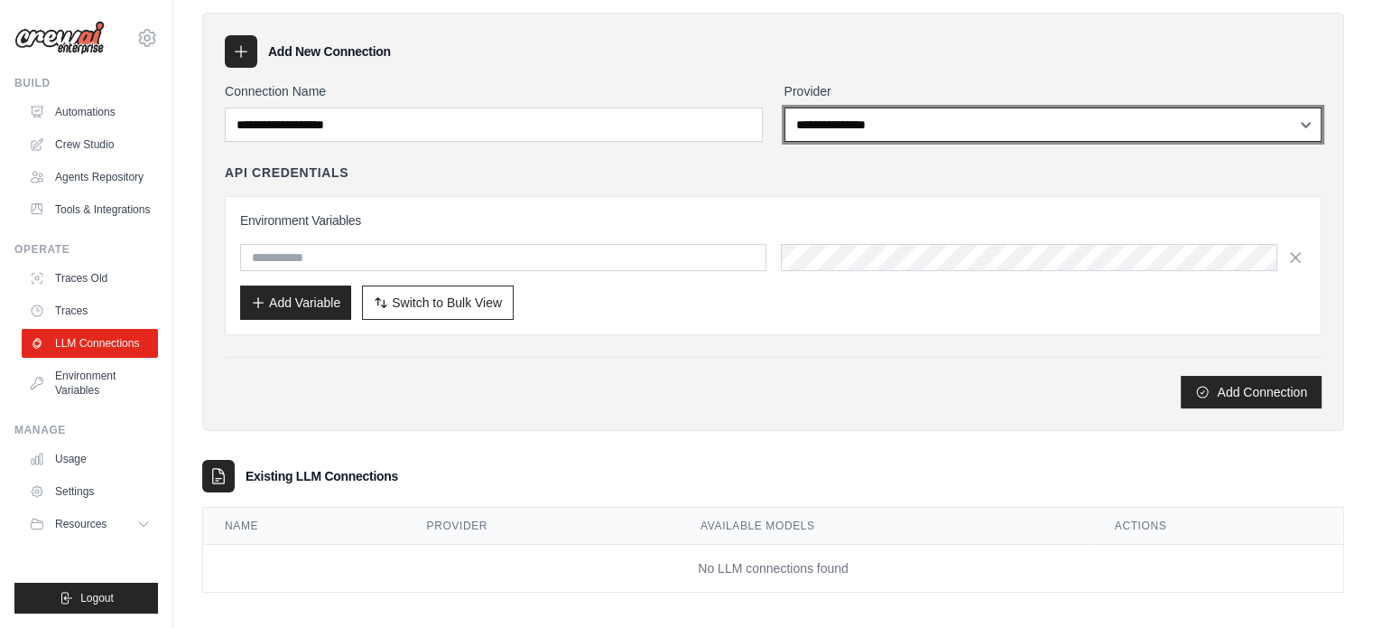
click at [961, 118] on select "**********" at bounding box center [1054, 124] width 538 height 34
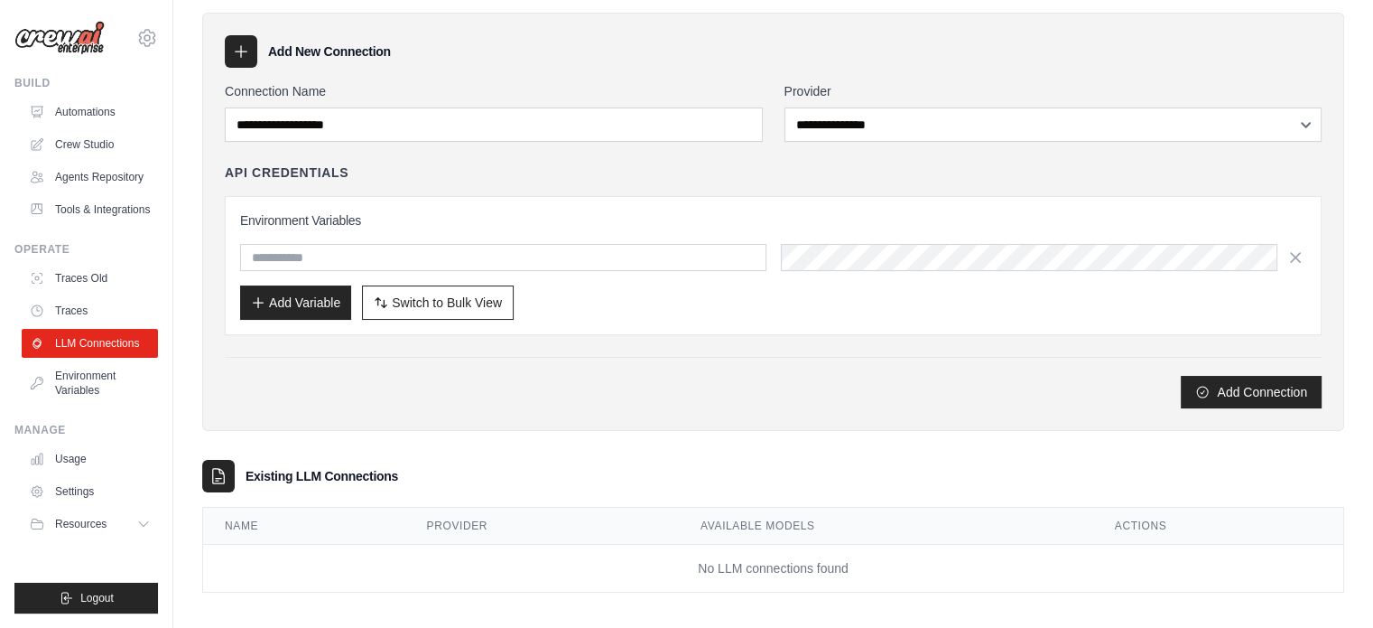
click at [618, 144] on div "**********" at bounding box center [773, 245] width 1097 height 326
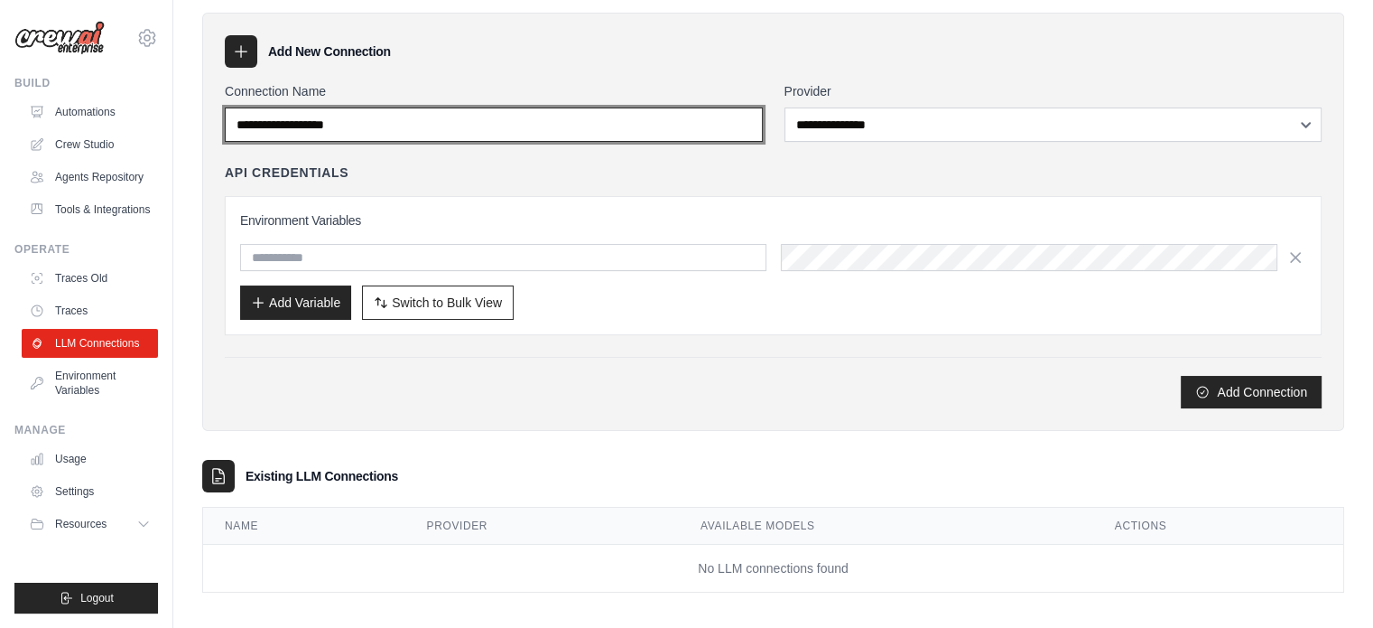
click at [603, 122] on input "Connection Name" at bounding box center [494, 124] width 538 height 34
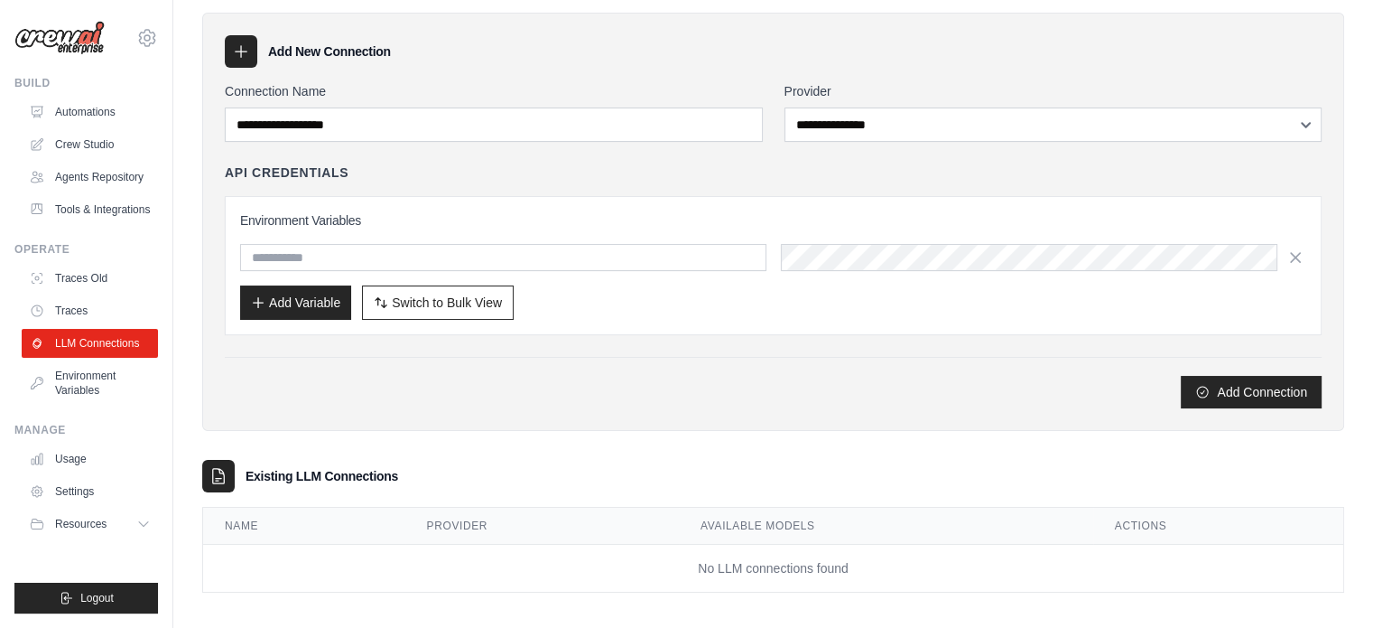
click at [240, 46] on icon at bounding box center [242, 52] width 12 height 12
click at [247, 53] on icon at bounding box center [241, 51] width 18 height 18
click at [242, 39] on div at bounding box center [241, 51] width 33 height 33
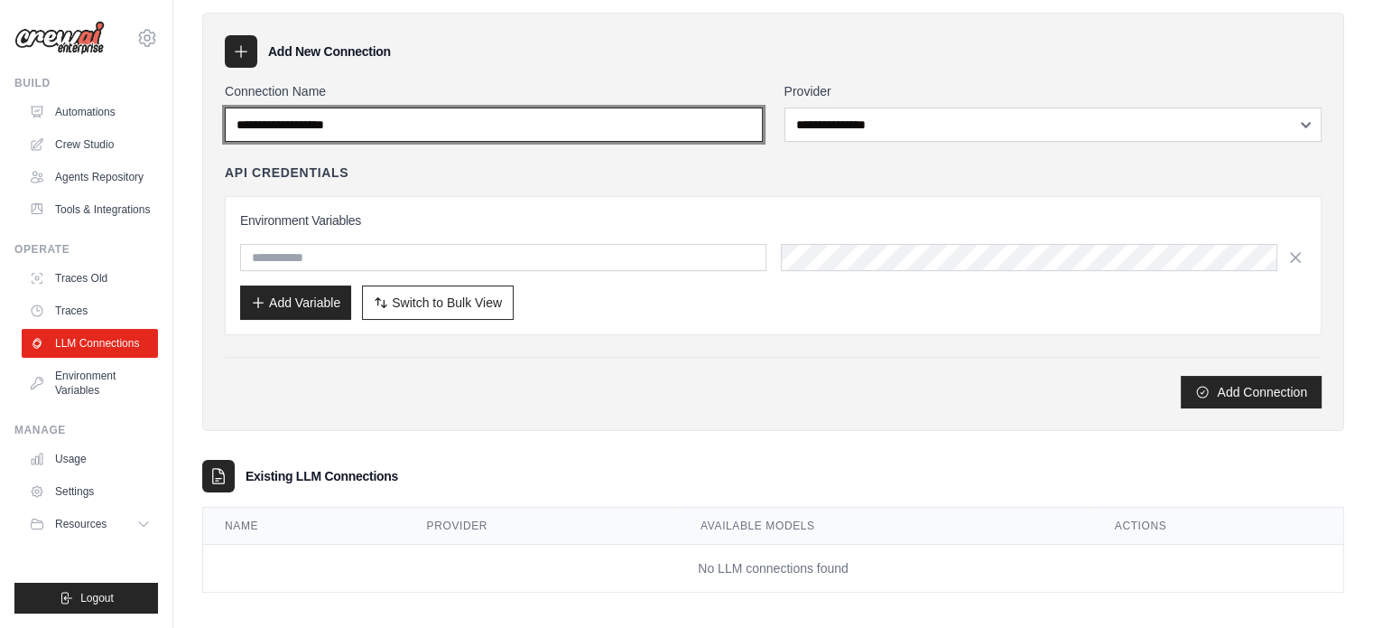
click at [462, 129] on input "Connection Name" at bounding box center [494, 124] width 538 height 34
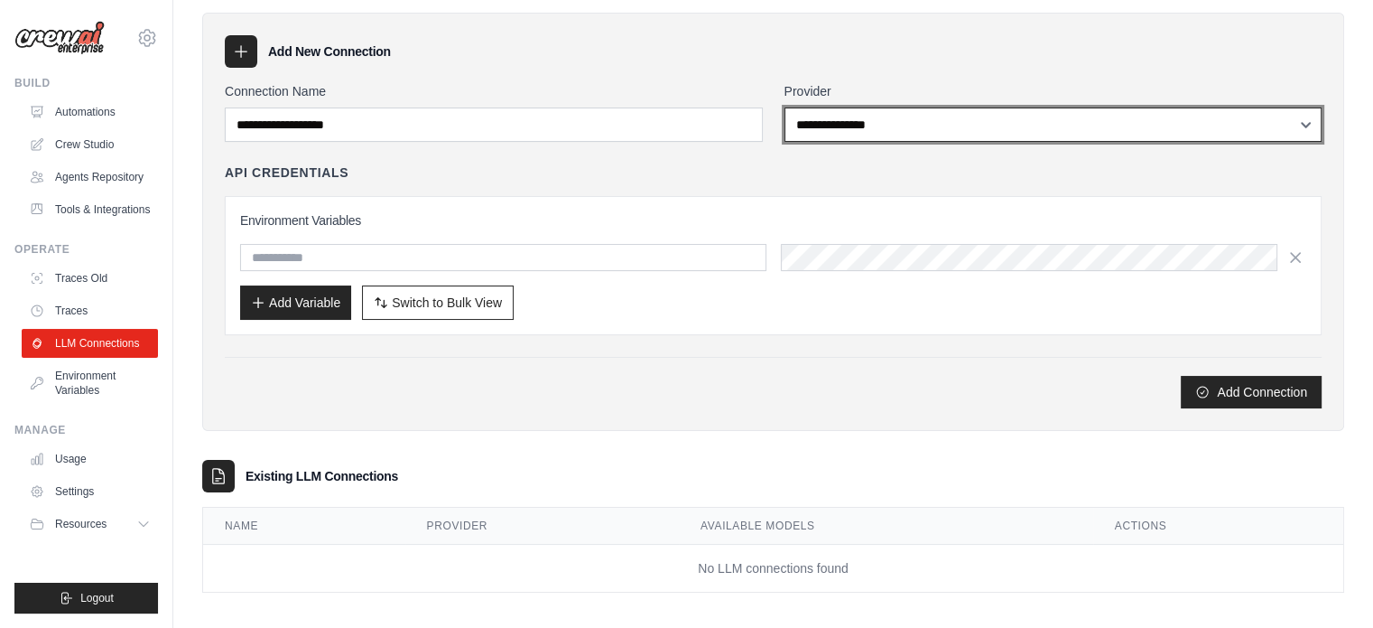
click at [917, 124] on select "**********" at bounding box center [1054, 124] width 538 height 34
select select "******"
click at [785, 107] on select "**********" at bounding box center [1054, 124] width 538 height 34
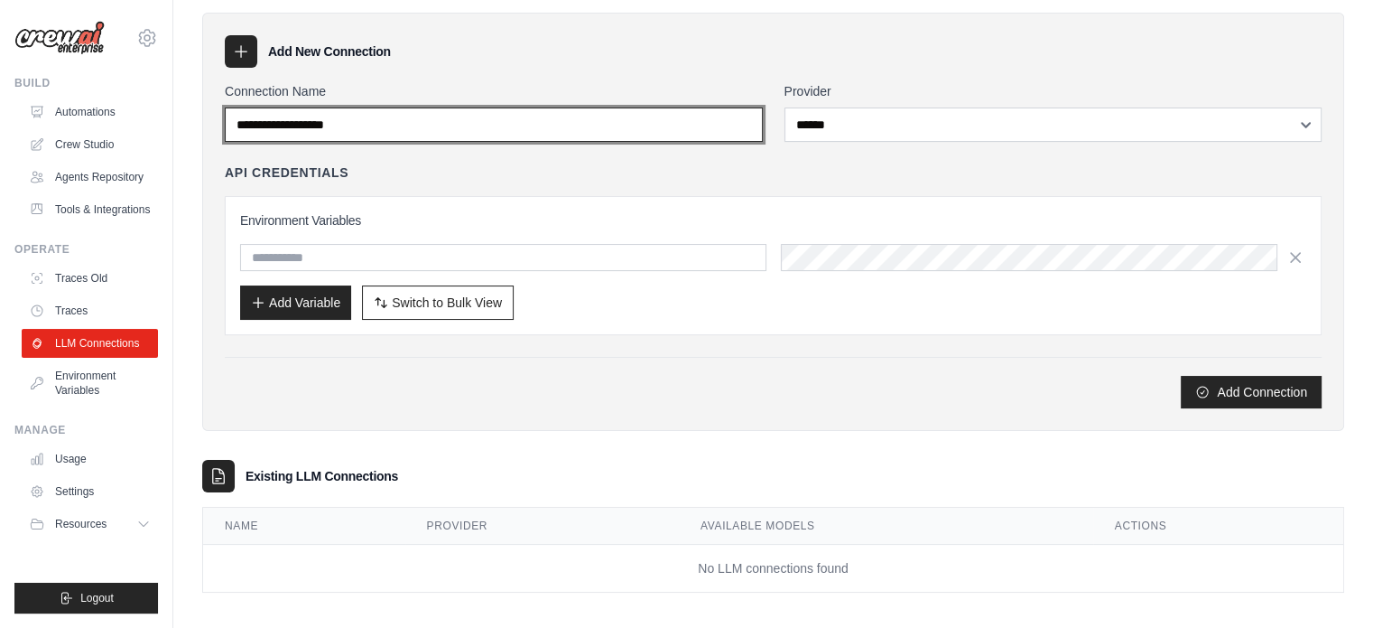
click at [621, 136] on input "Connection Name" at bounding box center [494, 124] width 538 height 34
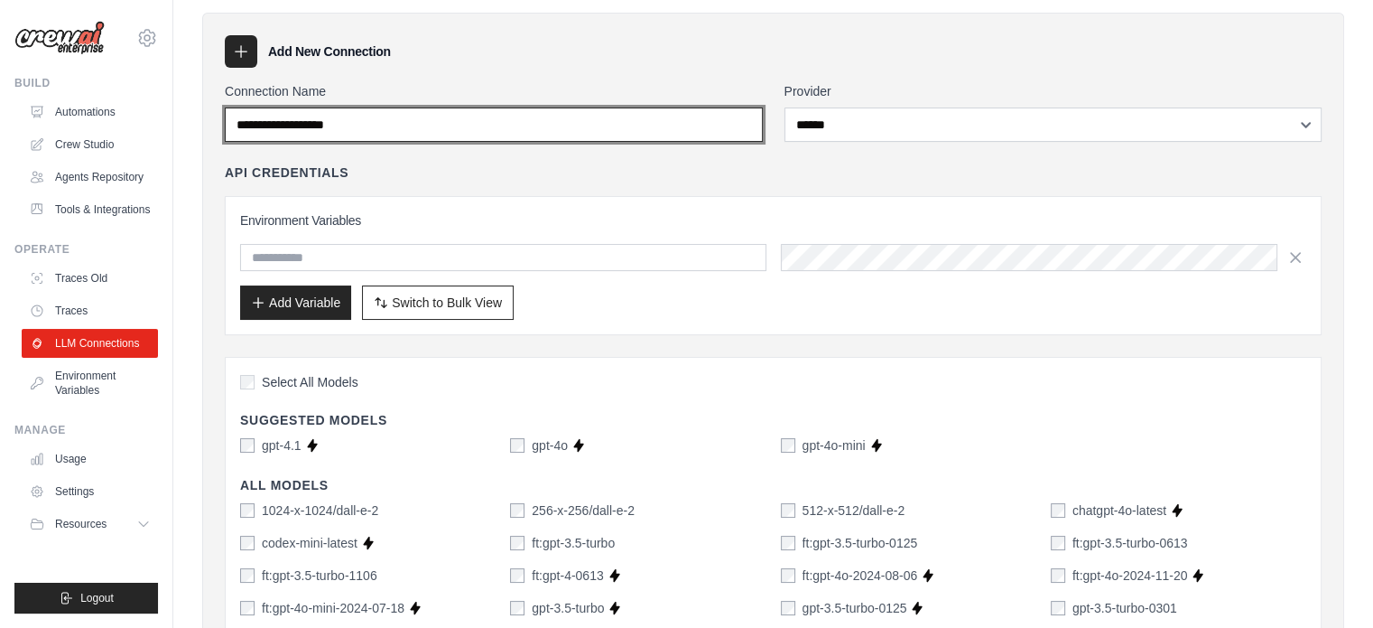
click at [358, 127] on input "Connection Name" at bounding box center [494, 124] width 538 height 34
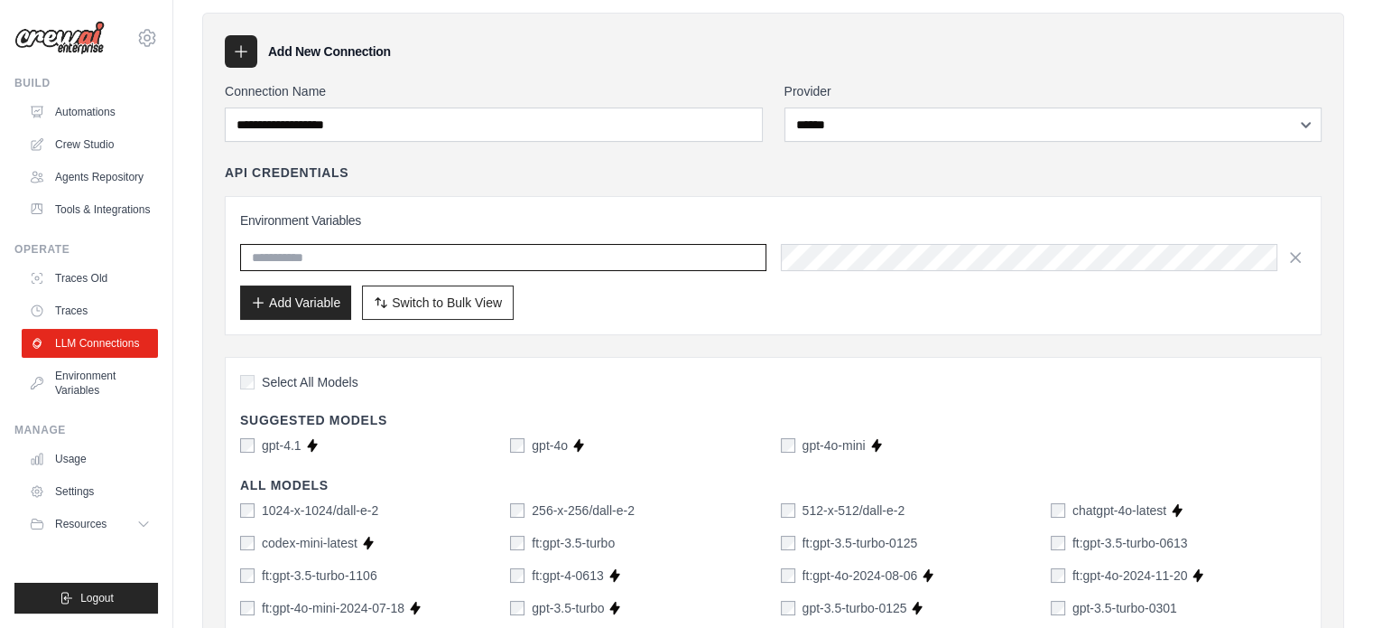
click at [287, 254] on input "text" at bounding box center [503, 257] width 526 height 27
click at [404, 295] on span "Switch to Bulk View" at bounding box center [447, 302] width 110 height 18
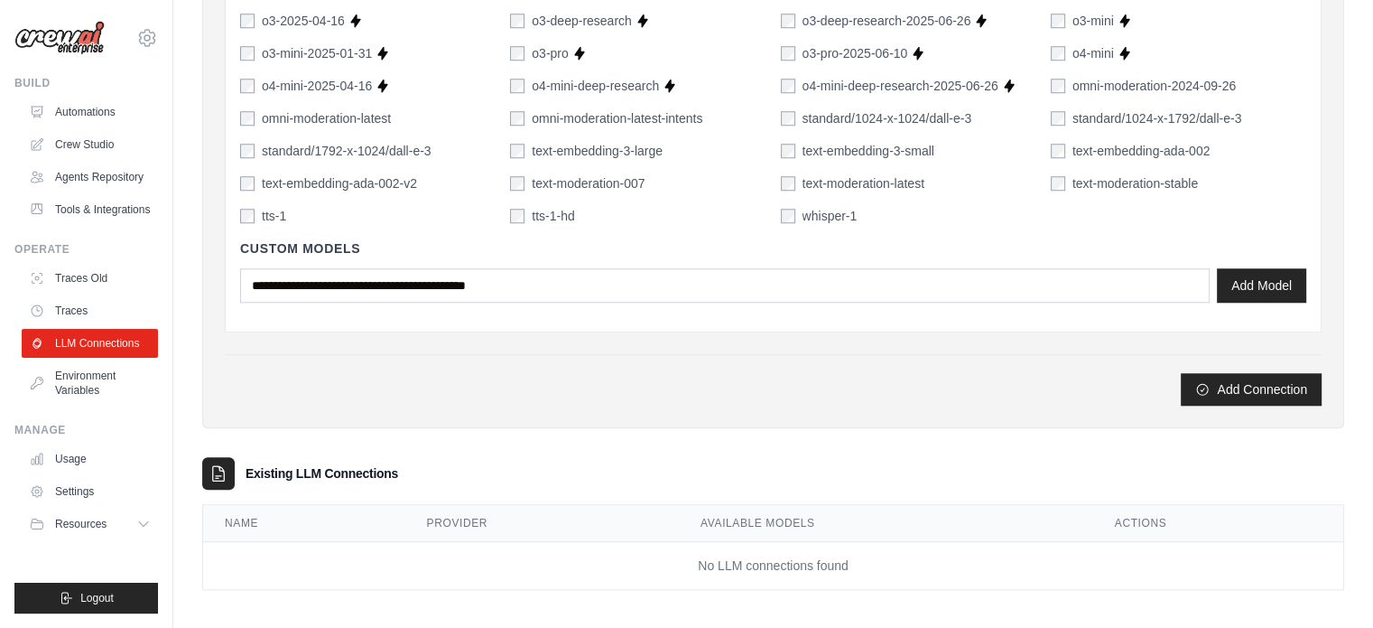
scroll to position [1505, 0]
click at [98, 373] on link "Environment Variables" at bounding box center [91, 382] width 136 height 43
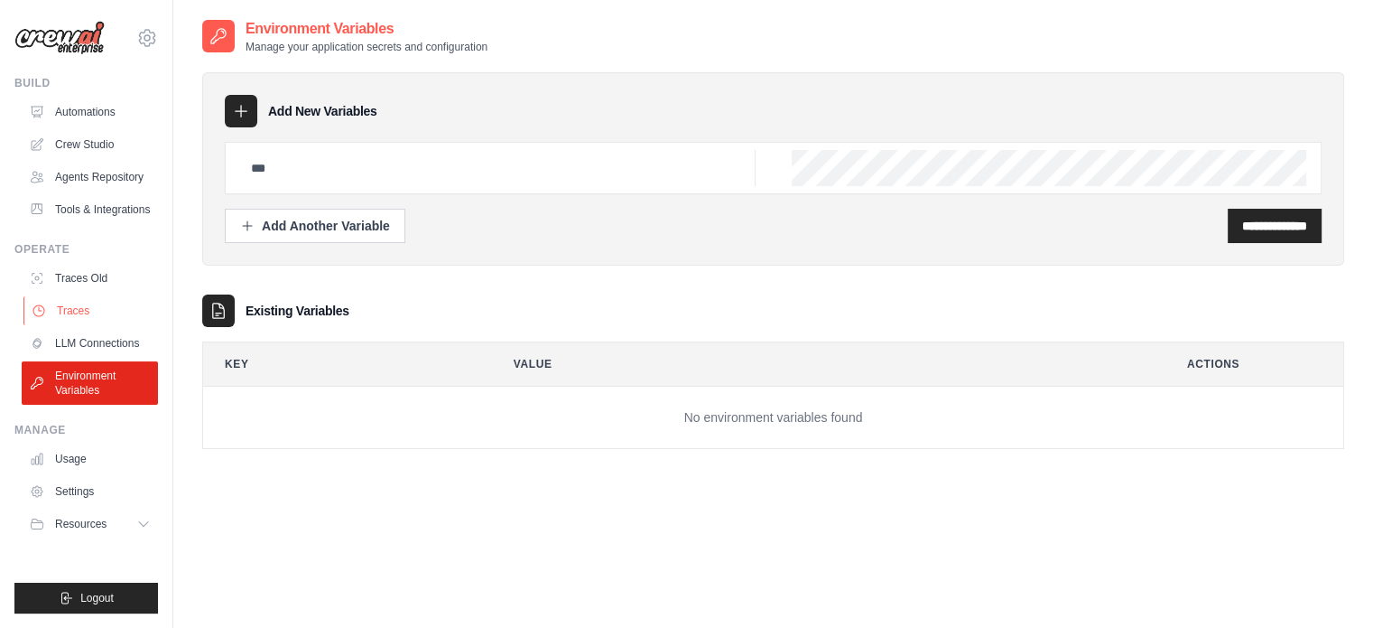
click at [72, 296] on link "Traces" at bounding box center [91, 310] width 136 height 29
